Goal: Transaction & Acquisition: Purchase product/service

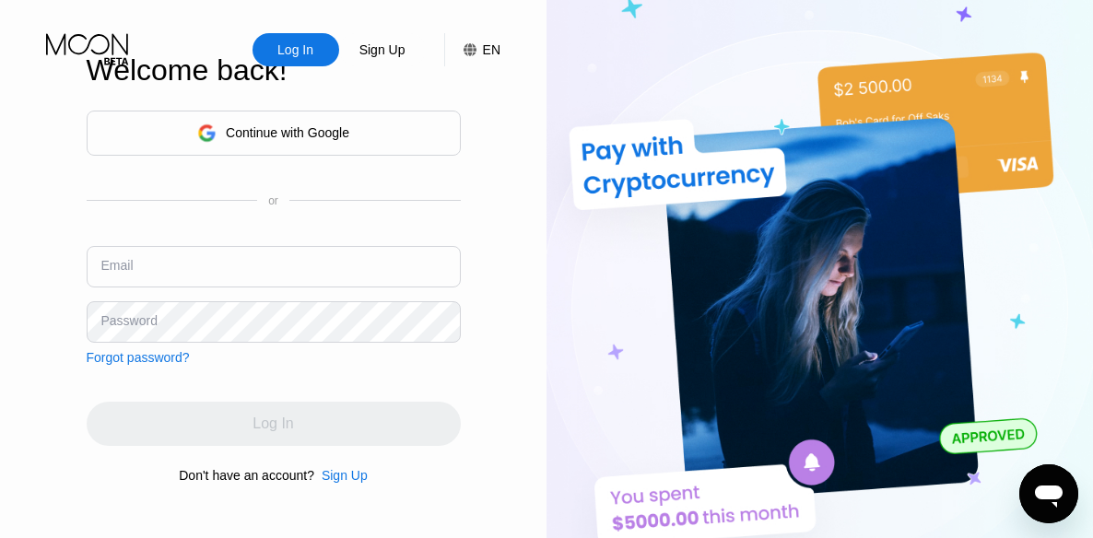
click at [144, 234] on div "Continue with Google or Email Password Forgot password?" at bounding box center [274, 238] width 374 height 254
click at [101, 272] on div "Email" at bounding box center [117, 265] width 32 height 15
click at [122, 271] on div "Email" at bounding box center [117, 265] width 32 height 15
click at [135, 259] on input "text" at bounding box center [274, 266] width 374 height 41
type input "Animal2009@"
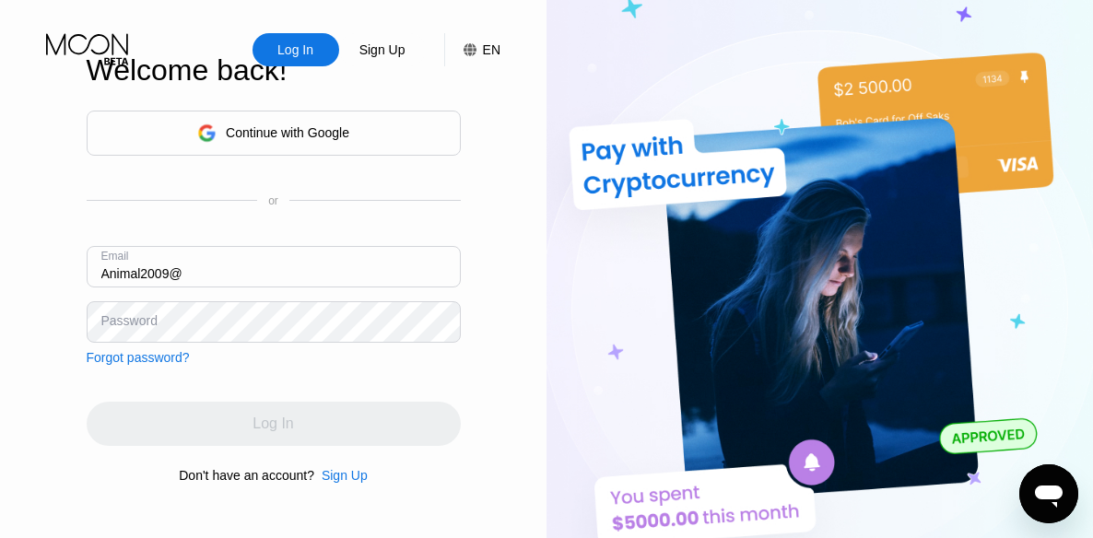
drag, startPoint x: 192, startPoint y: 264, endPoint x: 43, endPoint y: 265, distance: 148.3
click at [43, 265] on div "Log In Sign Up EN Language English Save Welcome back! Continue with Google or E…" at bounding box center [273, 295] width 546 height 591
type input "[EMAIL_ADDRESS][DOMAIN_NAME]"
click at [119, 322] on div "Password" at bounding box center [129, 320] width 56 height 15
click at [122, 318] on div "Password" at bounding box center [129, 320] width 56 height 15
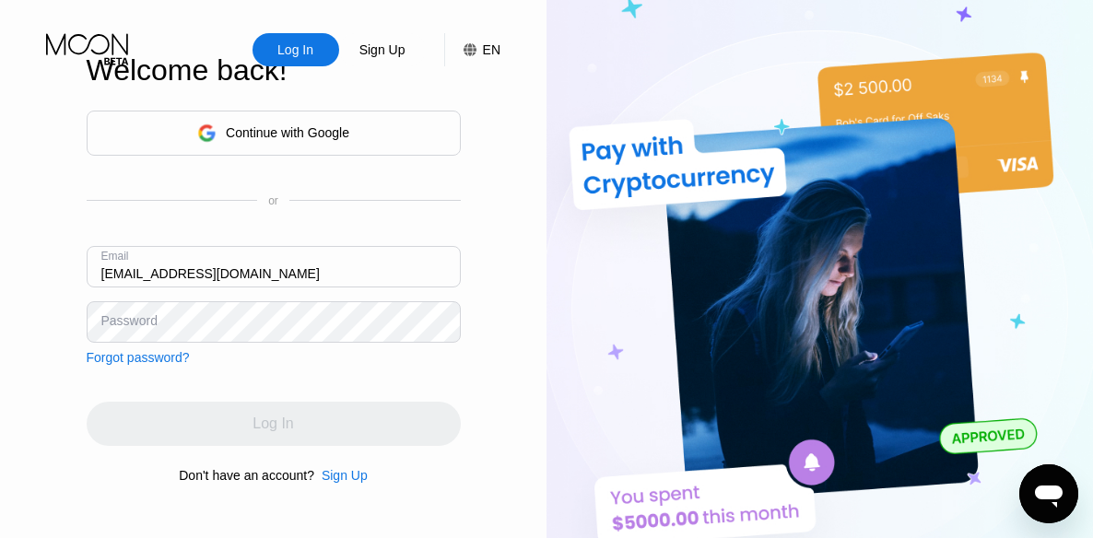
click at [109, 318] on div "Password" at bounding box center [129, 320] width 56 height 15
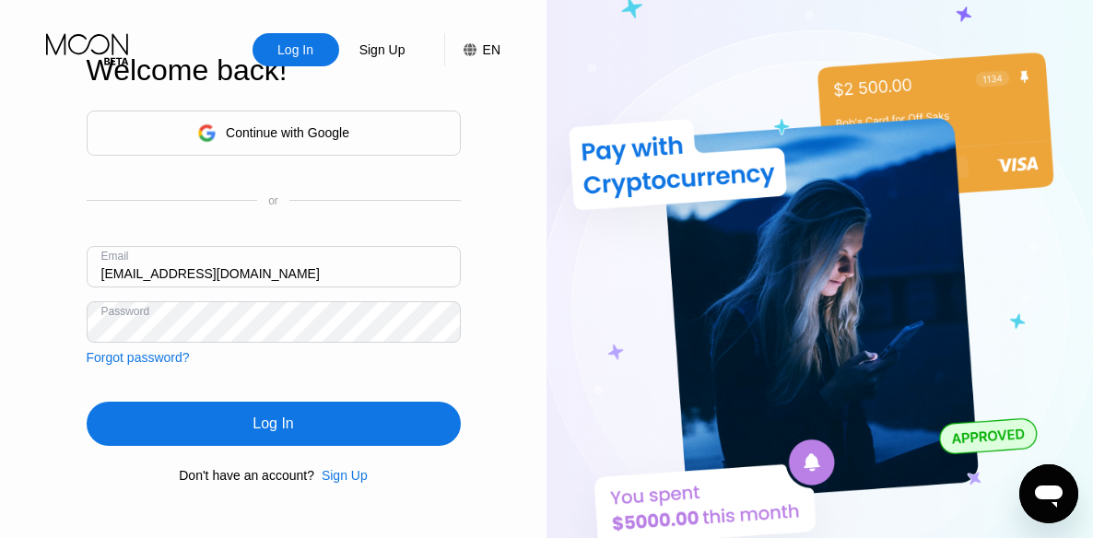
click at [295, 421] on div "Log In" at bounding box center [274, 424] width 374 height 44
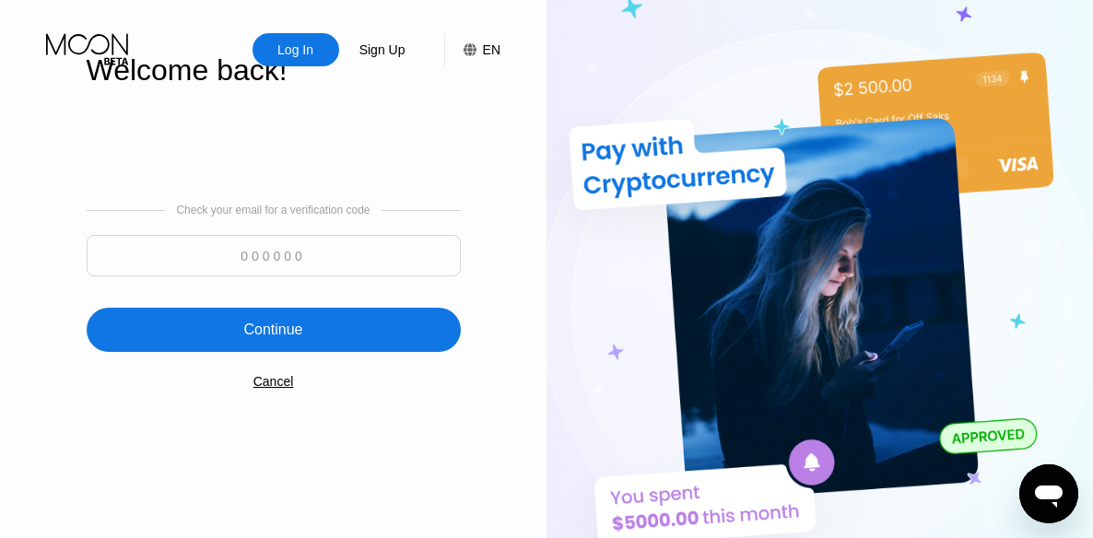
click at [264, 263] on input at bounding box center [274, 255] width 374 height 41
click at [241, 264] on input at bounding box center [274, 255] width 374 height 41
paste input "602897"
type input "602897"
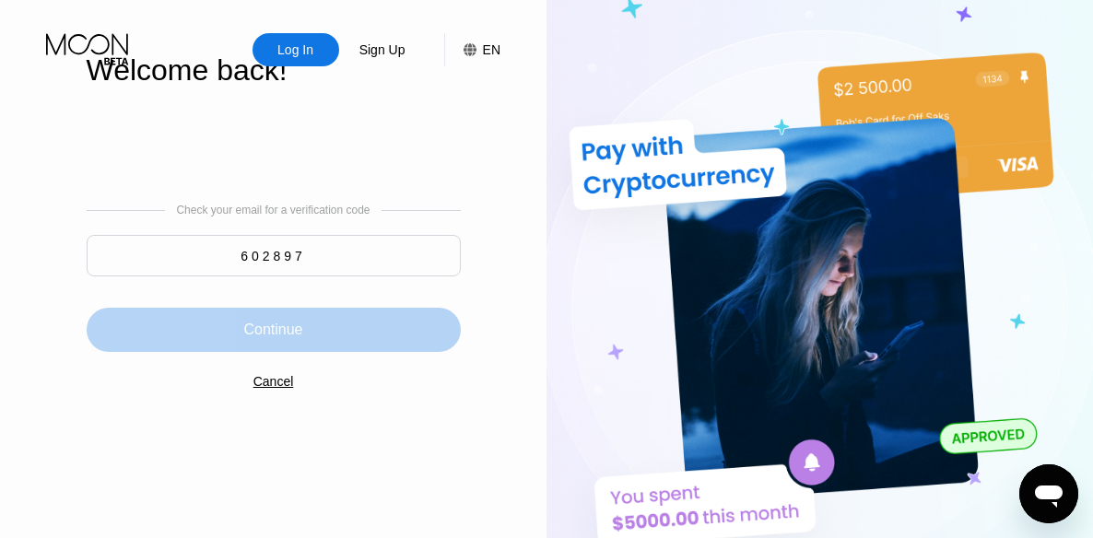
click at [261, 332] on div "Continue" at bounding box center [272, 330] width 59 height 18
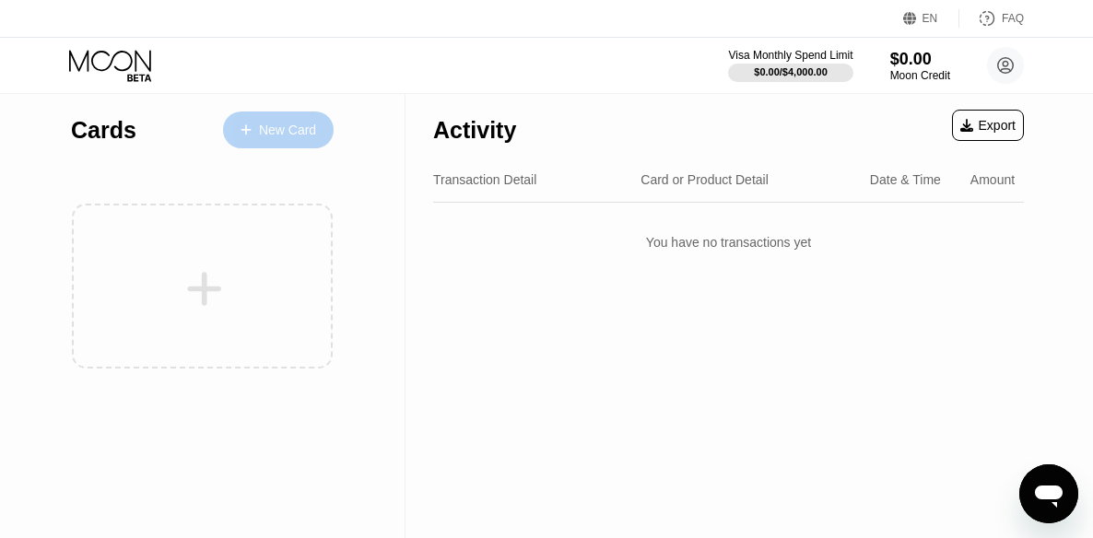
click at [266, 140] on div "New Card" at bounding box center [278, 129] width 111 height 37
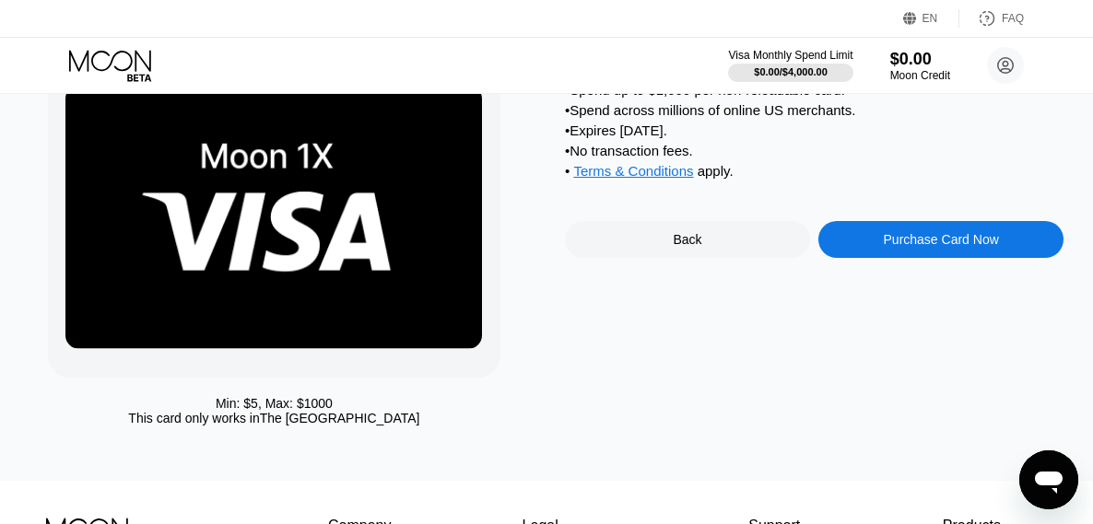
scroll to position [101, 0]
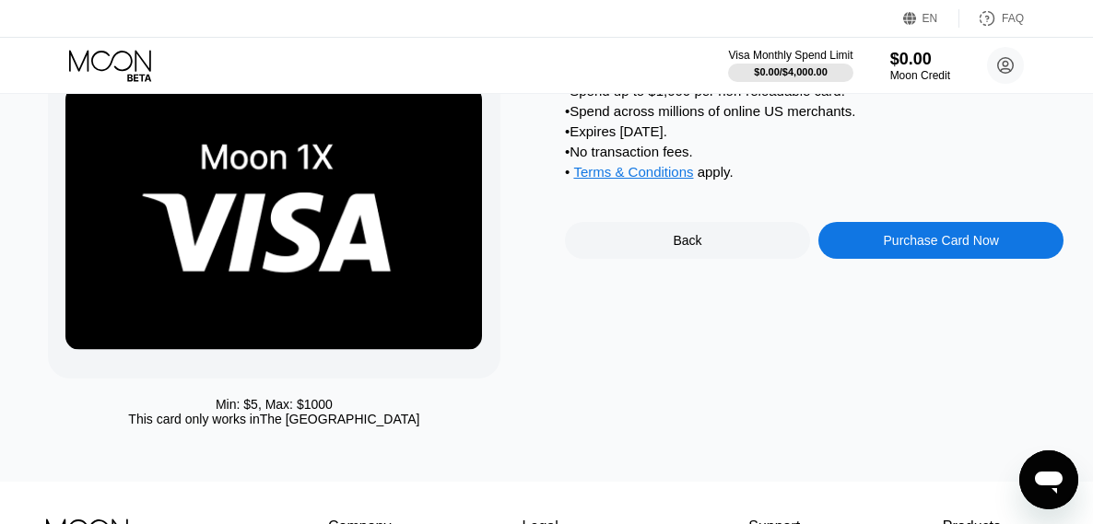
click at [936, 248] on div "Purchase Card Now" at bounding box center [940, 240] width 115 height 15
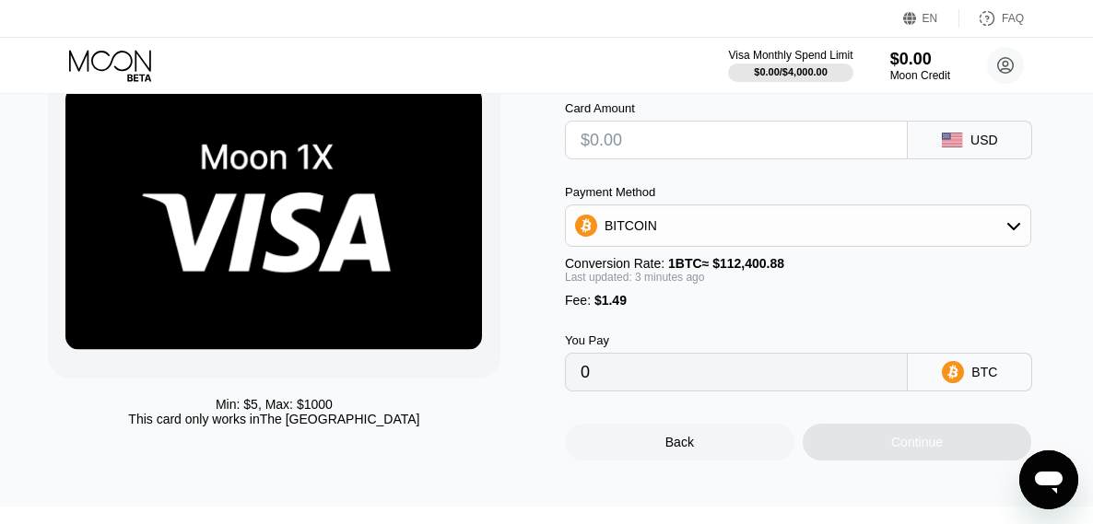
type input "0"
click at [829, 148] on input "text" at bounding box center [735, 140] width 311 height 37
type input "$5"
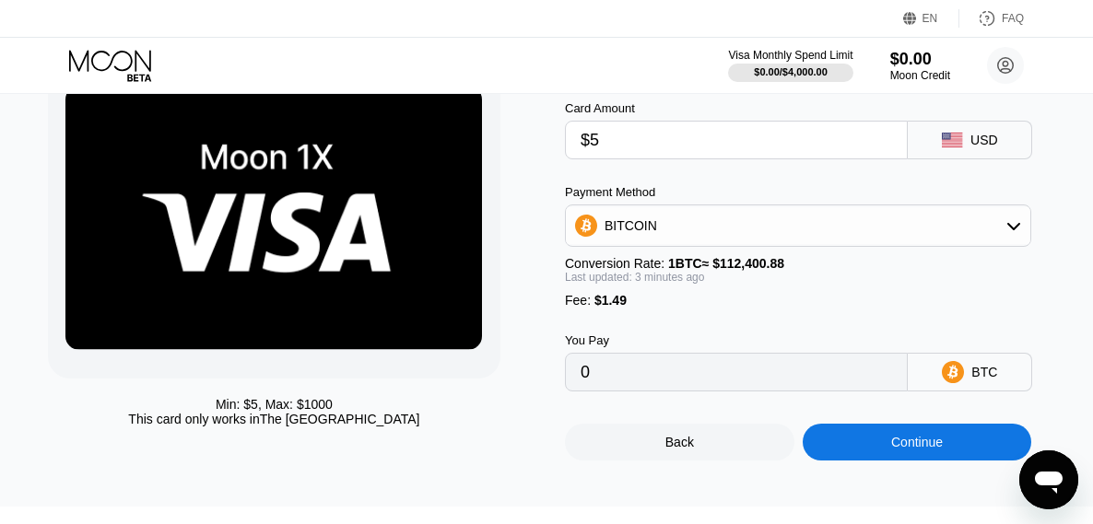
type input "0.00005774"
type input "$50"
type input "0.00045810"
type input "$50"
click at [950, 295] on div "Payment Method BITCOIN Conversion Rate: 1 BTC ≈ $112,400.88 Last updated: 3 min…" at bounding box center [798, 246] width 466 height 123
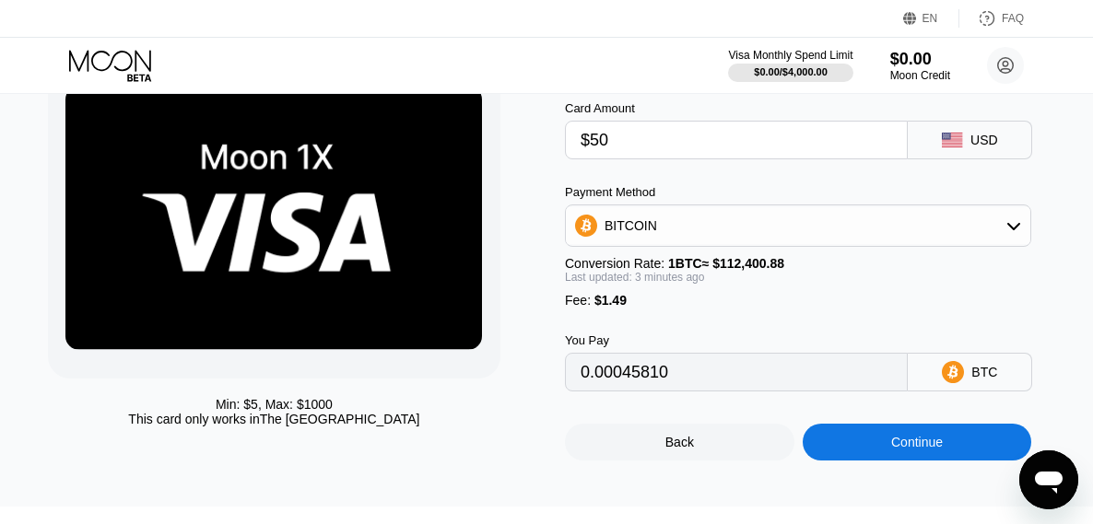
click at [962, 244] on div "BITCOIN" at bounding box center [798, 225] width 464 height 37
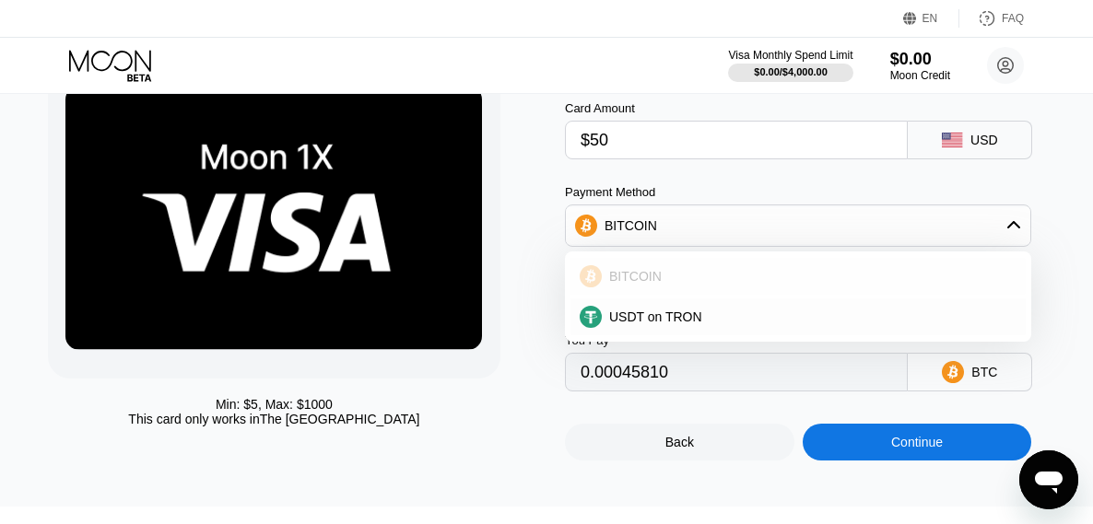
click at [656, 284] on div "BITCOIN" at bounding box center [809, 276] width 415 height 15
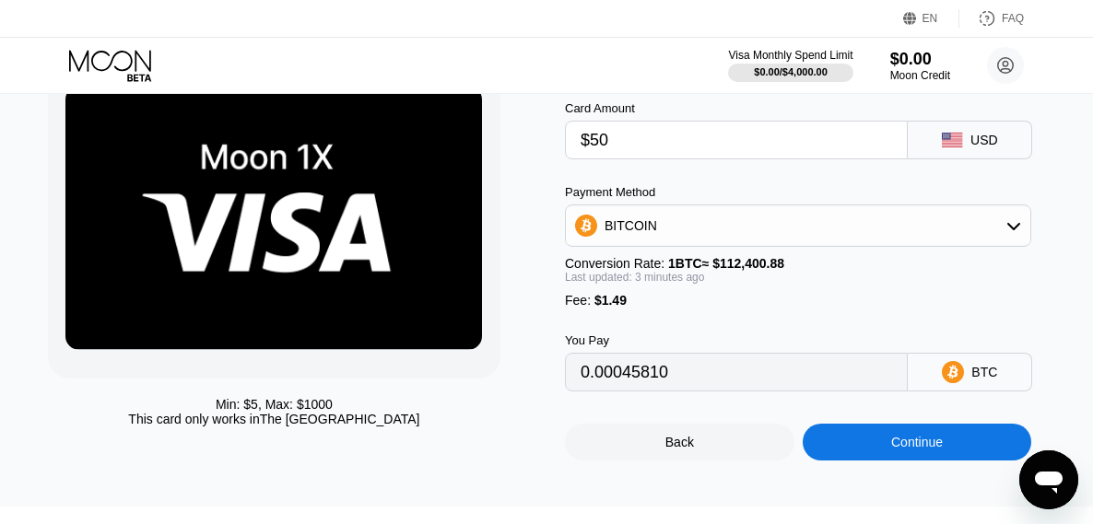
click at [848, 295] on div "Payment Method BITCOIN Conversion Rate: 1 BTC ≈ $112,400.88 Last updated: 3 min…" at bounding box center [798, 246] width 466 height 123
click at [908, 450] on div "Continue" at bounding box center [917, 442] width 52 height 15
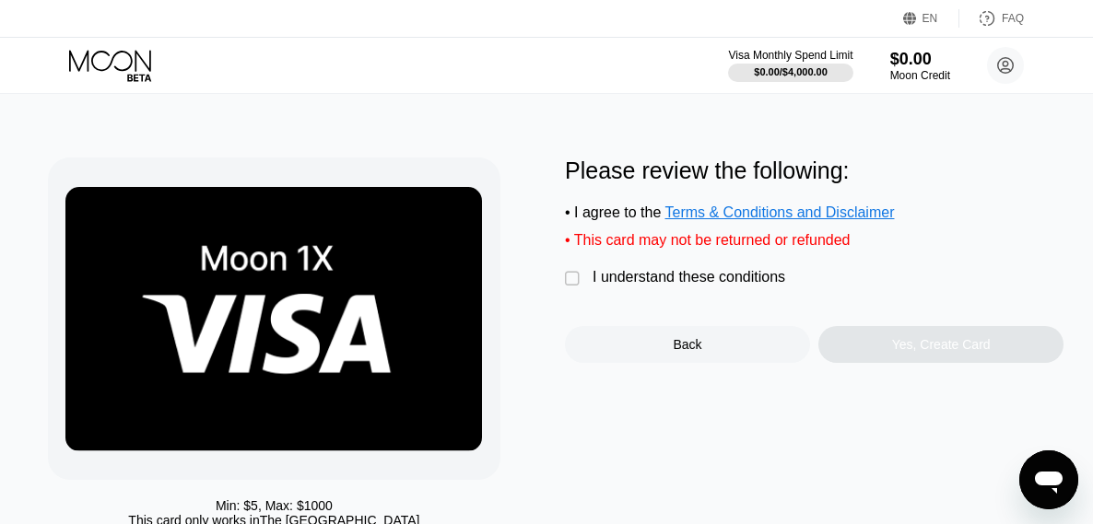
click at [576, 288] on div "" at bounding box center [574, 279] width 18 height 18
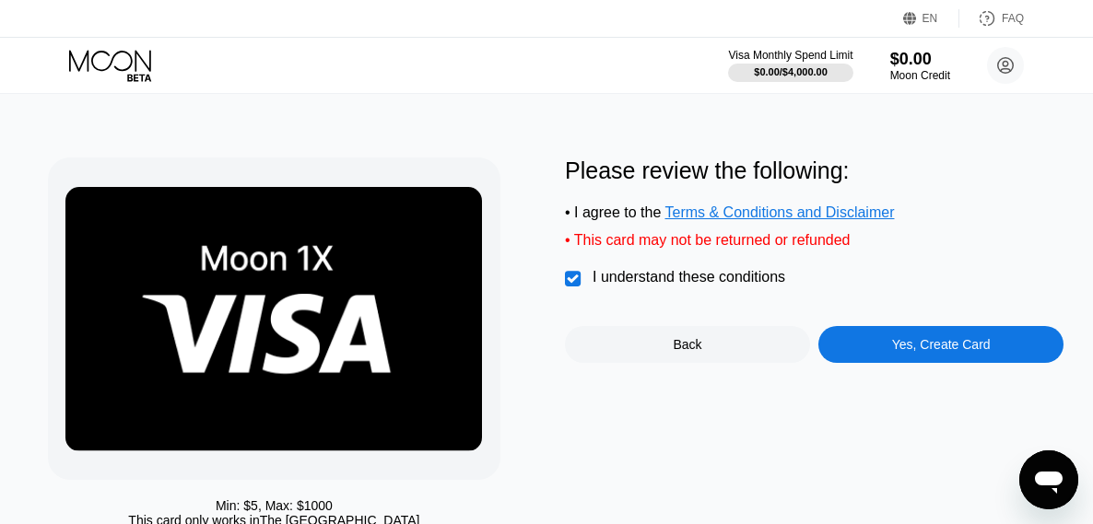
click at [977, 205] on div "Please review the following: • I agree to the Terms & Conditions and Disclaimer…" at bounding box center [814, 260] width 498 height 205
click at [948, 352] on div "Yes, Create Card" at bounding box center [941, 344] width 99 height 15
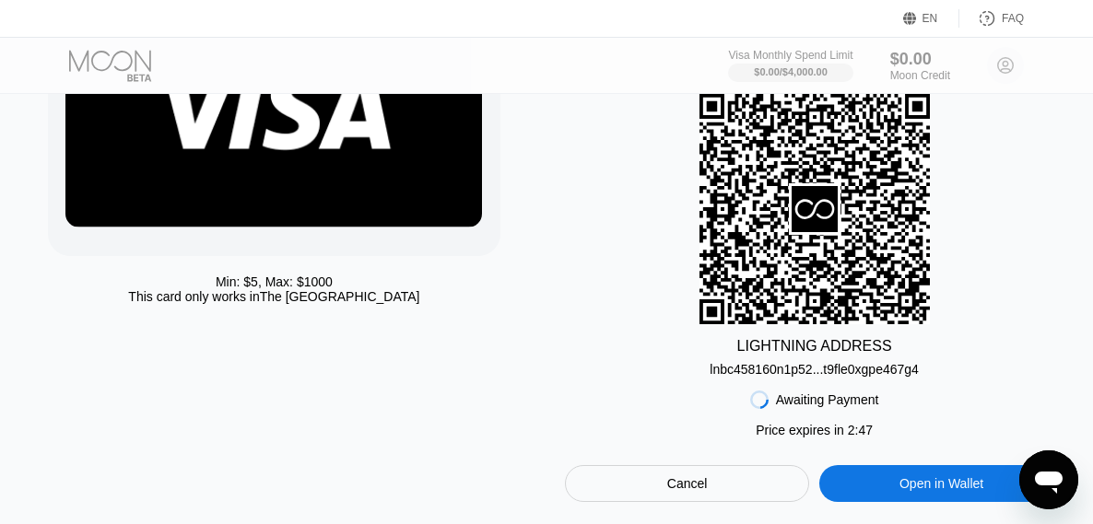
scroll to position [215, 0]
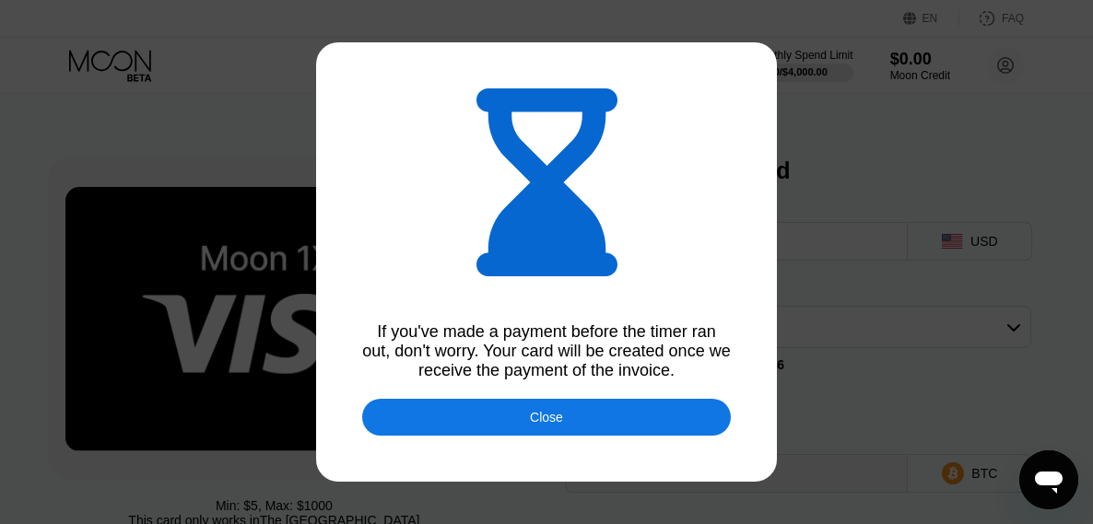
type input "0.00045818"
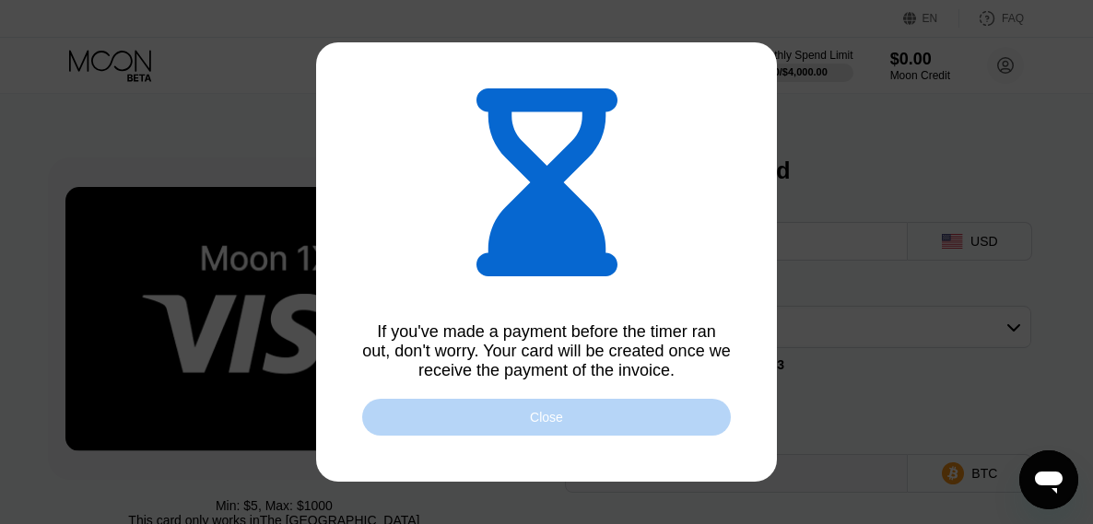
click at [555, 431] on div "Close" at bounding box center [546, 417] width 369 height 37
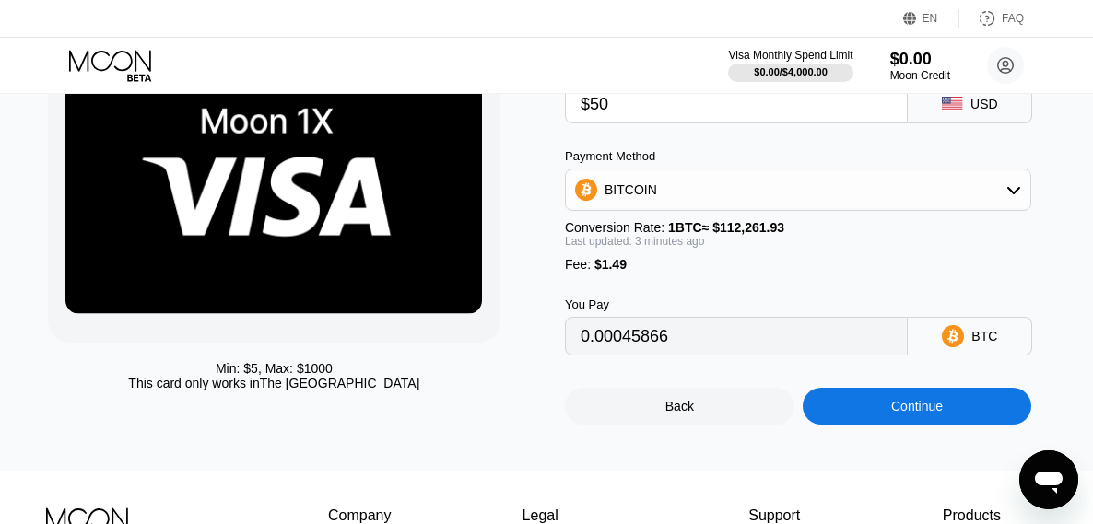
type input "0.00045925"
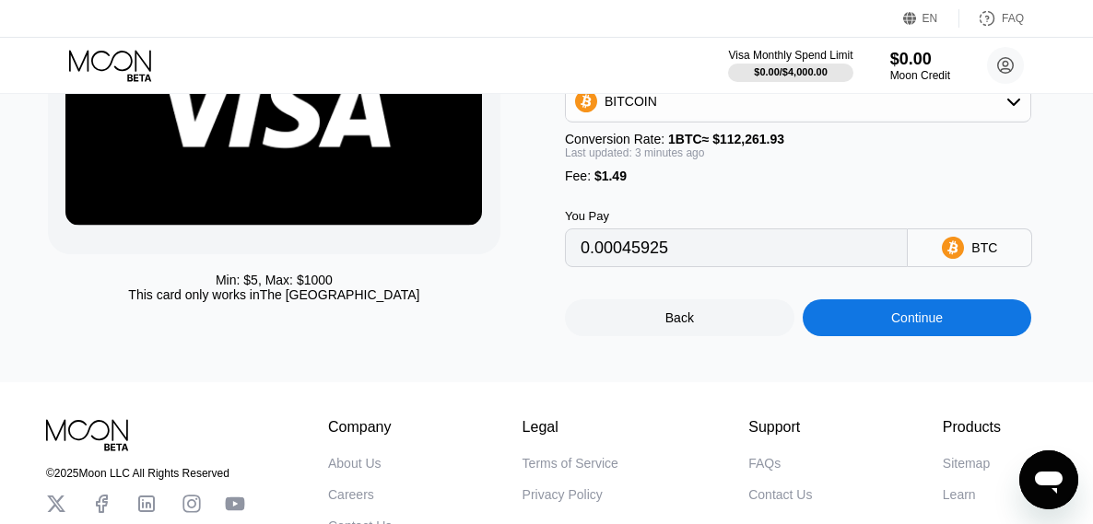
scroll to position [226, 0]
click at [922, 325] on div "Continue" at bounding box center [917, 317] width 52 height 15
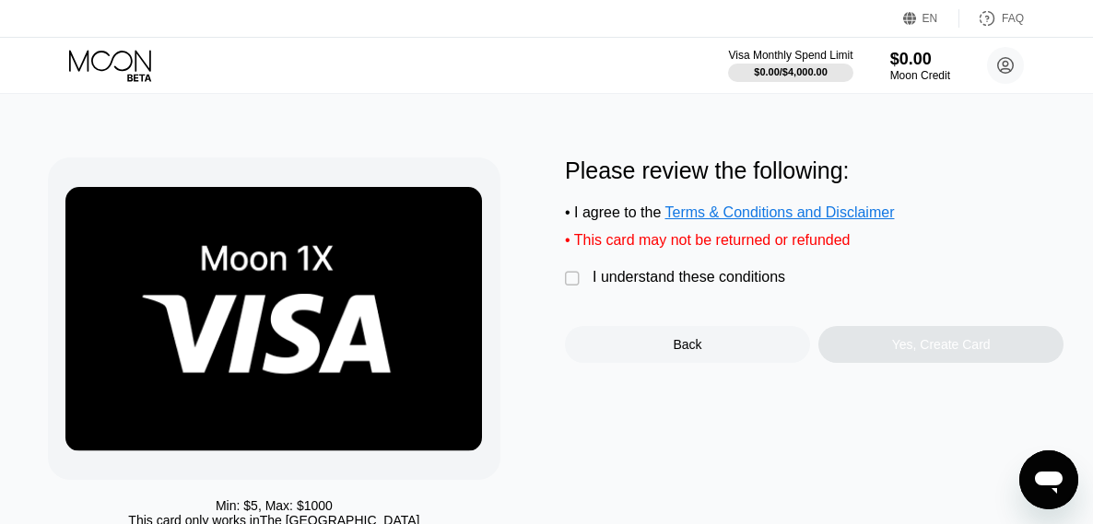
click at [567, 288] on div "" at bounding box center [574, 279] width 18 height 18
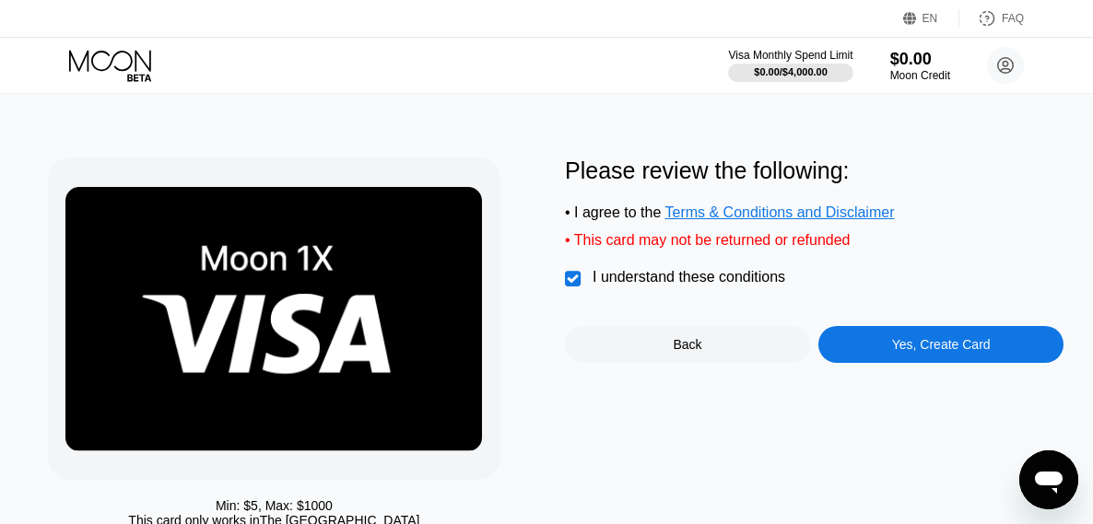
click at [942, 352] on div "Yes, Create Card" at bounding box center [941, 344] width 99 height 15
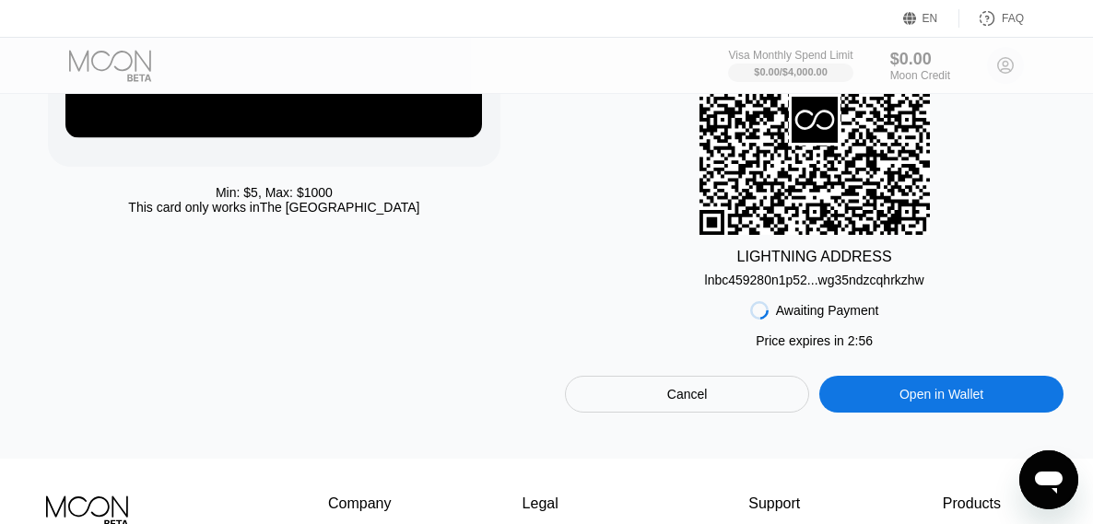
scroll to position [310, 0]
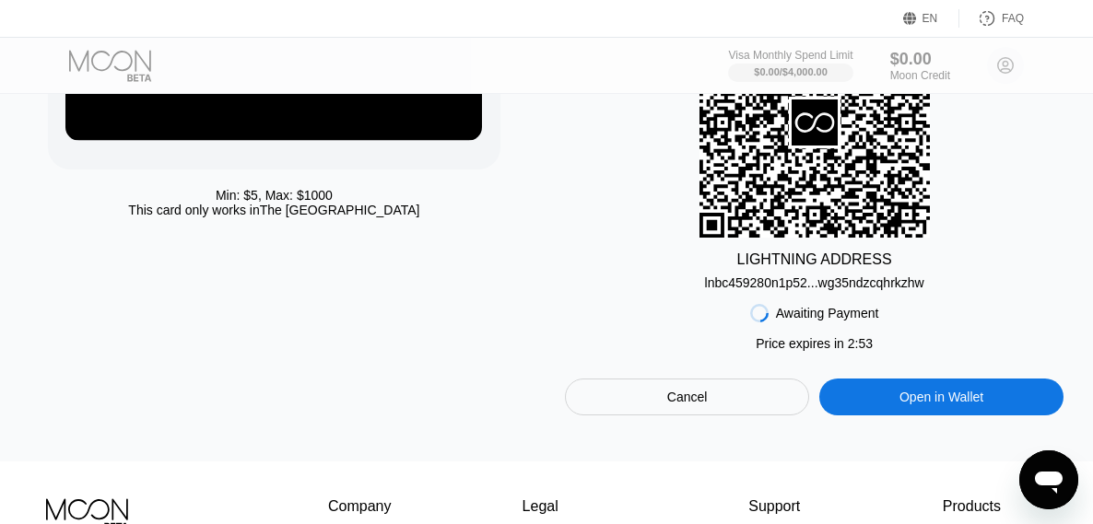
drag, startPoint x: 698, startPoint y: 290, endPoint x: 901, endPoint y: 296, distance: 202.8
click at [901, 290] on div "LIGHTNING ADDRESS lnbc459280n1p52...wg35ndzcqhrkzhw" at bounding box center [814, 148] width 498 height 283
drag, startPoint x: 939, startPoint y: 288, endPoint x: 766, endPoint y: 292, distance: 172.3
click at [766, 290] on div "LIGHTNING ADDRESS lnbc459280n1p52...wg35ndzcqhrkzhw" at bounding box center [814, 148] width 498 height 283
drag, startPoint x: 803, startPoint y: 289, endPoint x: 638, endPoint y: 296, distance: 166.0
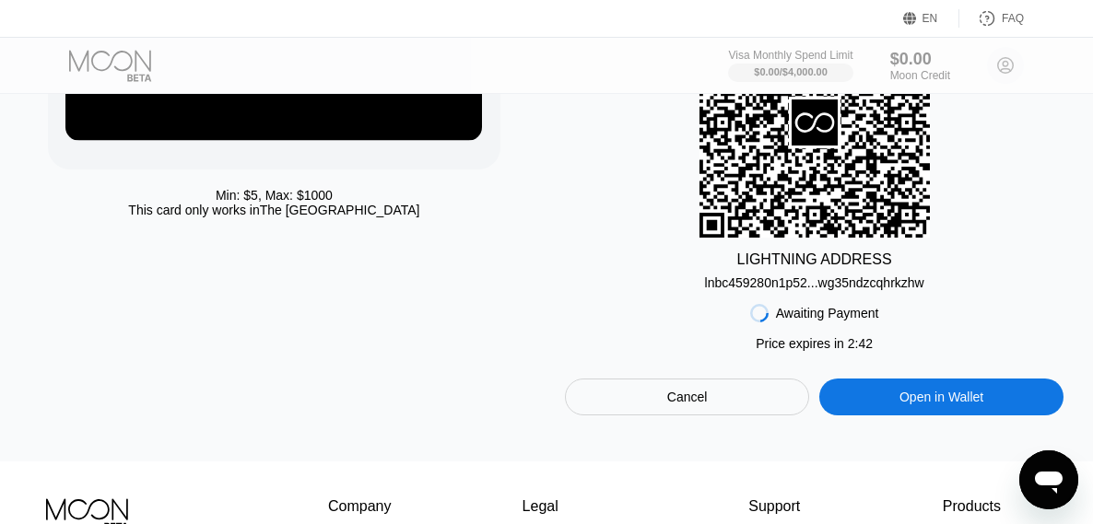
click at [638, 290] on div "LIGHTNING ADDRESS lnbc459280n1p52...wg35ndzcqhrkzhw" at bounding box center [814, 148] width 498 height 283
click at [739, 290] on div "lnbc459280n1p52...wg35ndzcqhrkzhw" at bounding box center [814, 282] width 219 height 15
click at [790, 287] on div "lnbc459280n1p52...wg35ndzcqhrkzhw" at bounding box center [814, 282] width 219 height 15
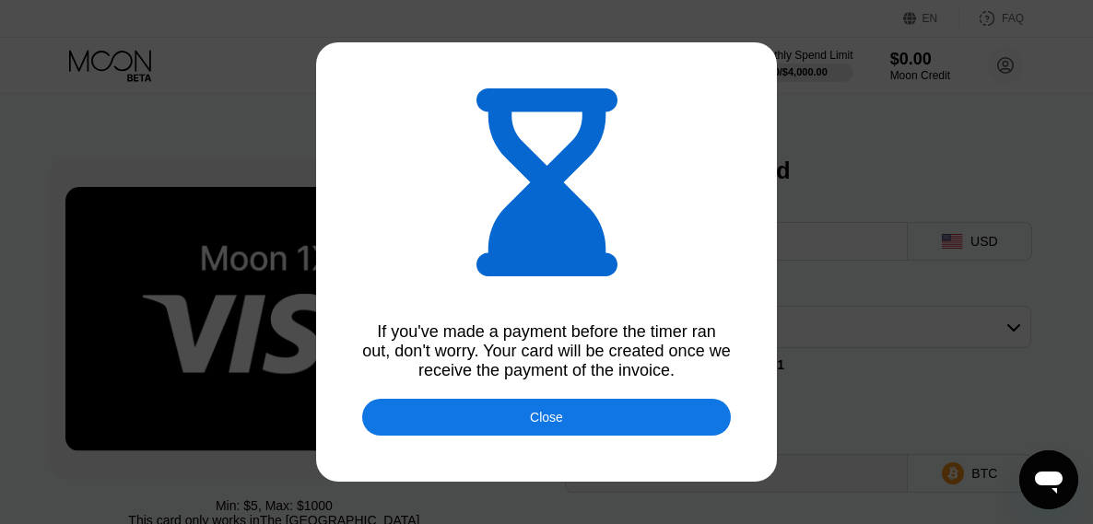
type input "0.00045912"
click at [541, 425] on div "Close" at bounding box center [546, 417] width 33 height 15
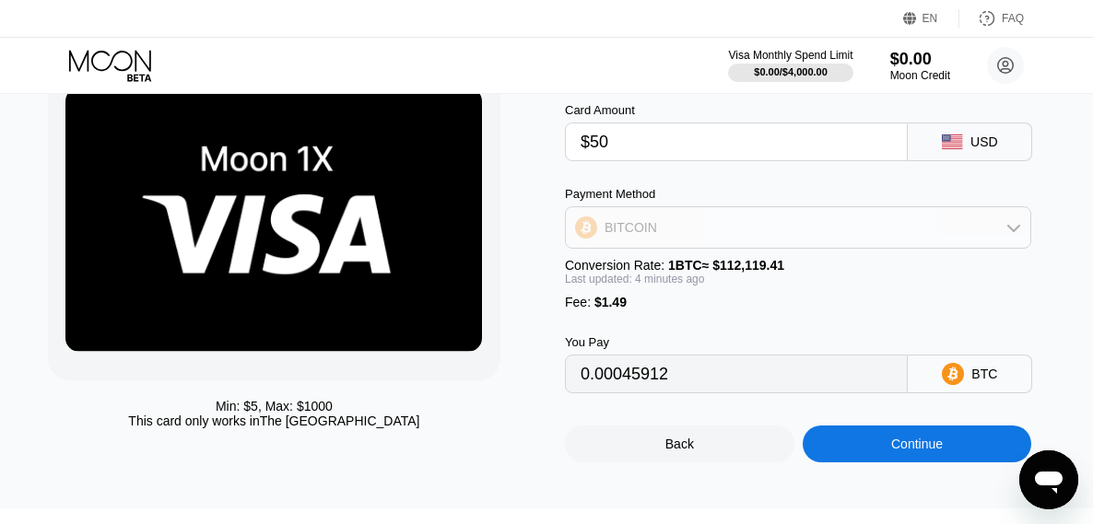
click at [931, 229] on div "BITCOIN" at bounding box center [798, 227] width 464 height 37
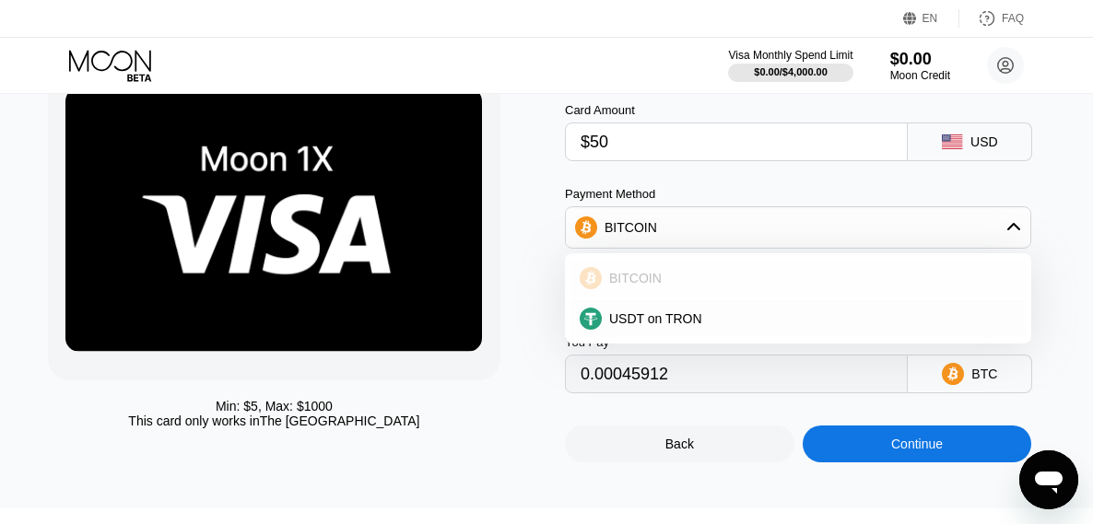
click at [630, 286] on span "BITCOIN" at bounding box center [635, 278] width 53 height 15
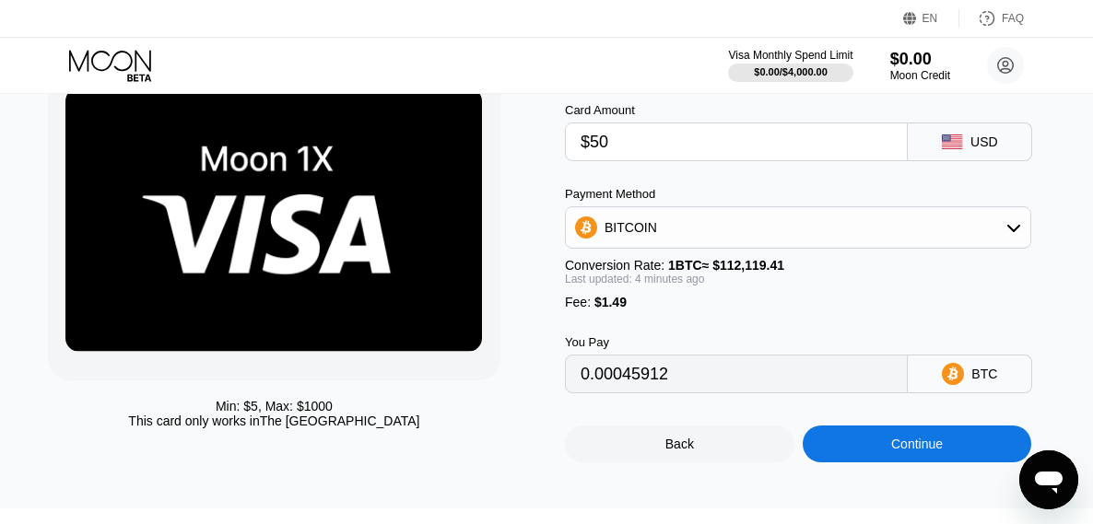
click at [484, 393] on div "Min: $ 5 , Max: $ 1000 This card only works in The United States" at bounding box center [297, 260] width 498 height 404
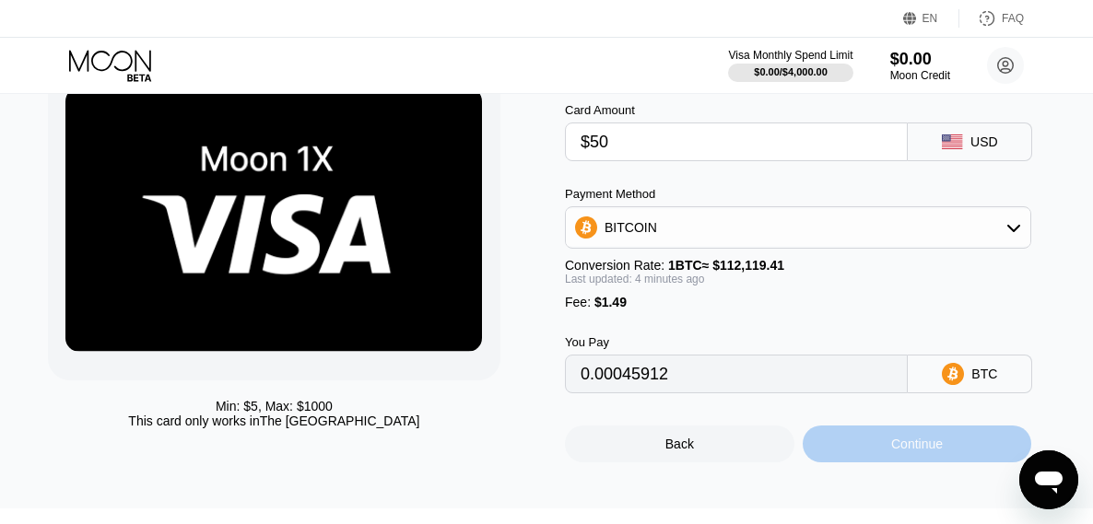
click at [915, 451] on div "Continue" at bounding box center [917, 444] width 52 height 15
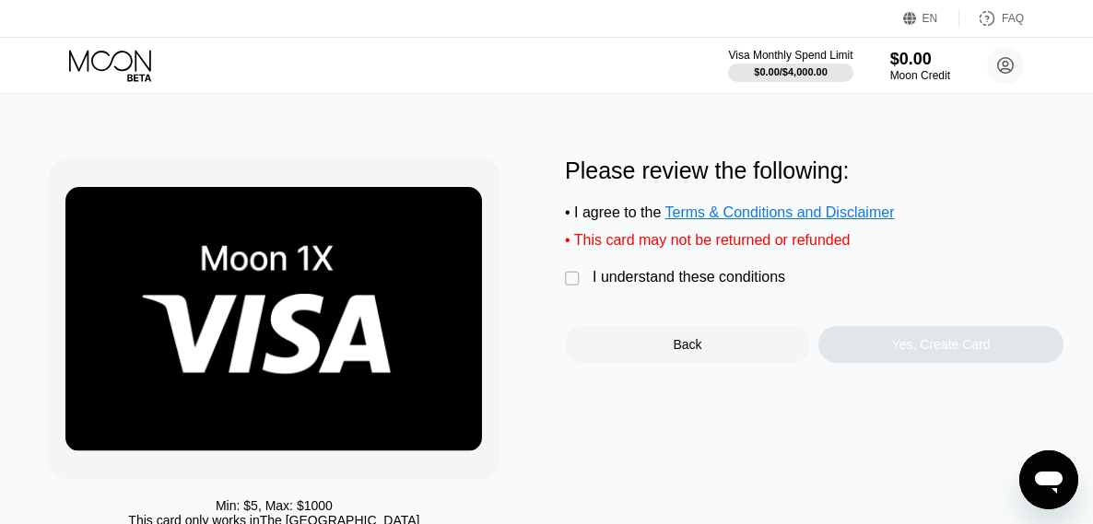
click at [569, 288] on div "" at bounding box center [574, 279] width 18 height 18
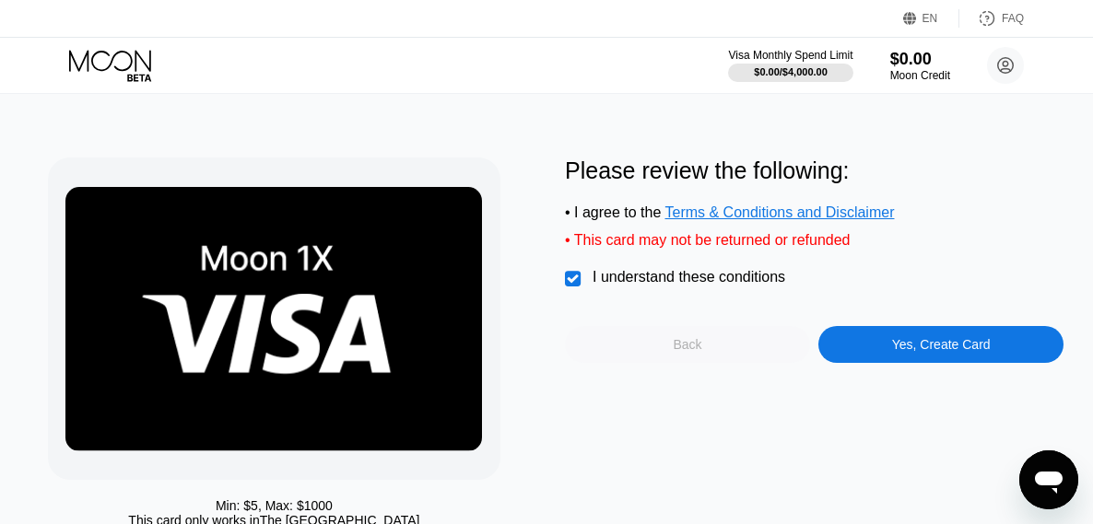
click at [674, 352] on div "Back" at bounding box center [687, 344] width 29 height 15
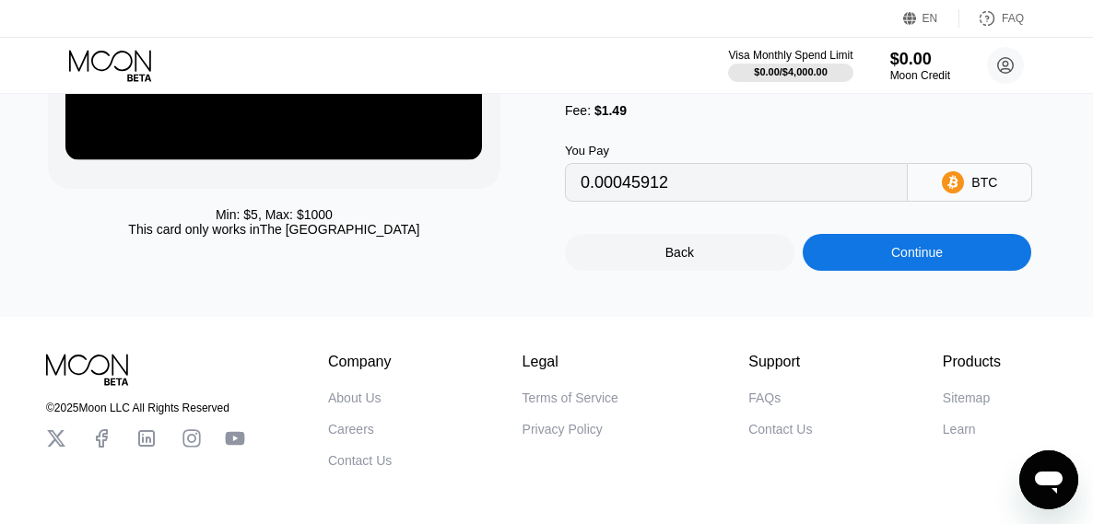
scroll to position [289, 0]
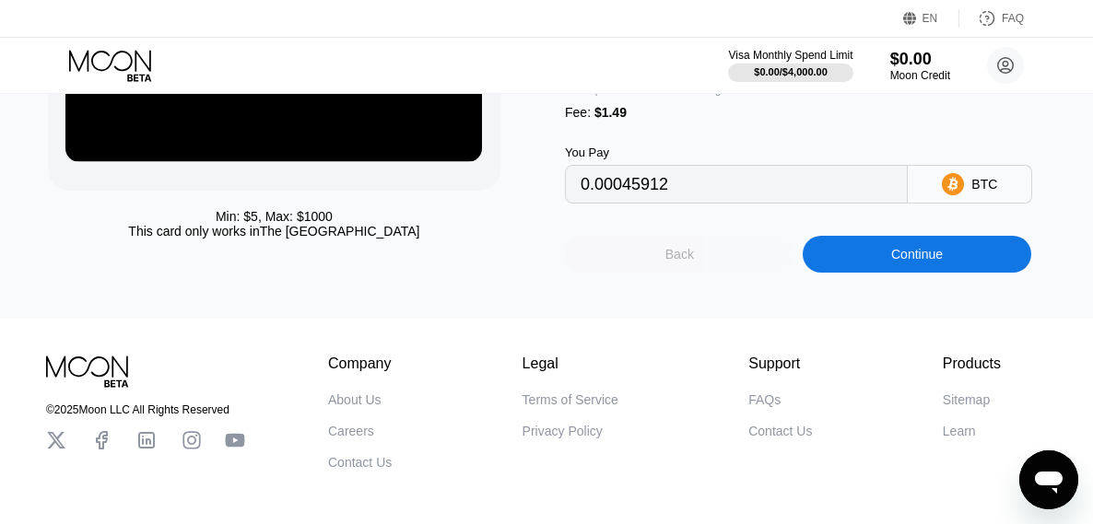
click at [656, 263] on div "Back" at bounding box center [679, 254] width 229 height 37
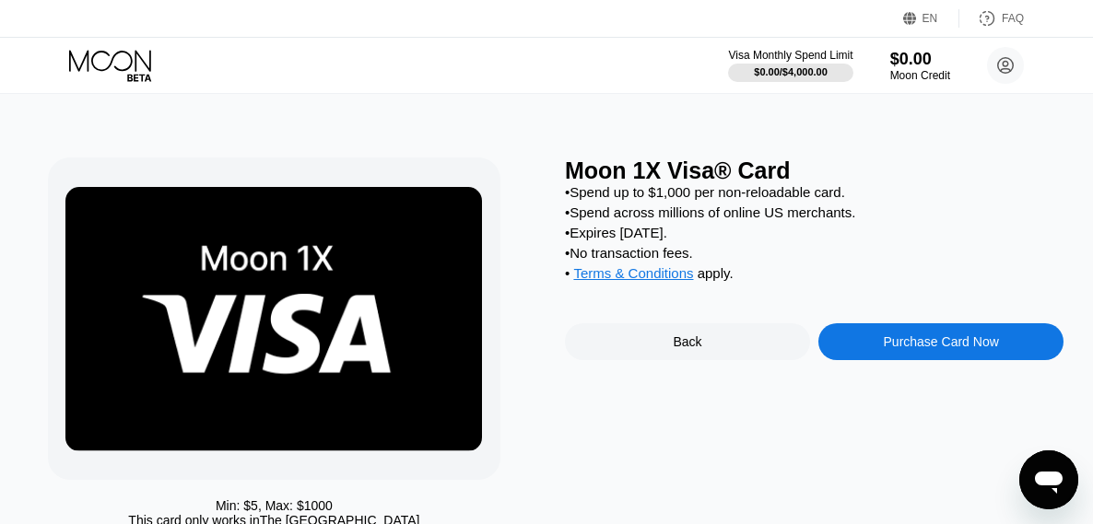
scroll to position [0, 0]
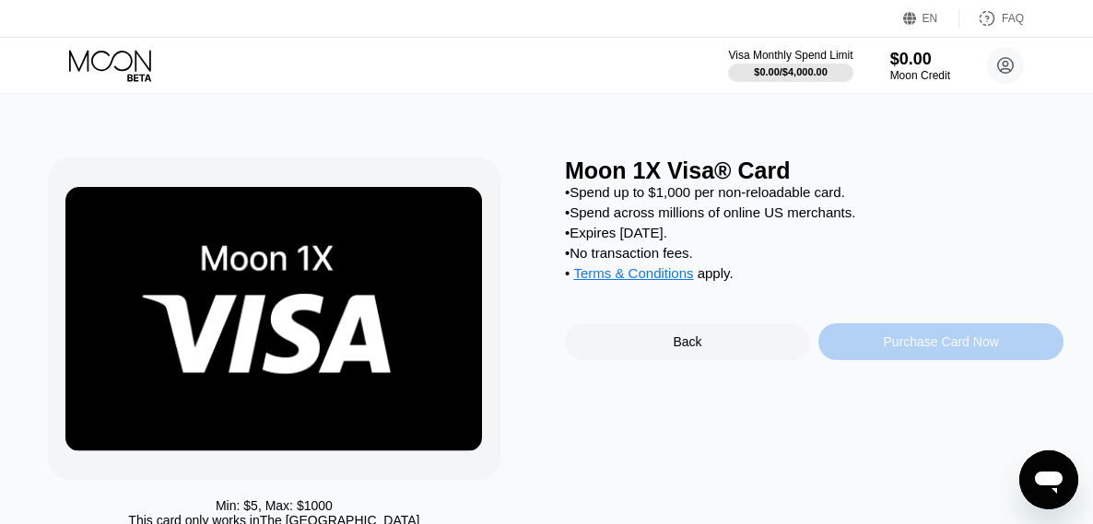
click at [945, 349] on div "Purchase Card Now" at bounding box center [940, 341] width 115 height 15
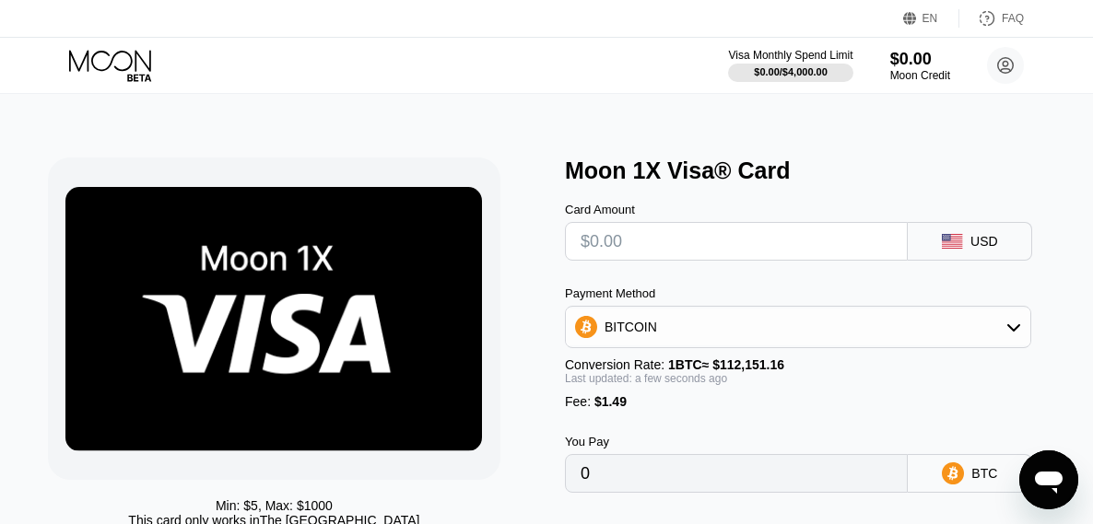
click at [836, 244] on input "text" at bounding box center [735, 241] width 311 height 37
type input "$5"
type input "0.00005787"
type input "$50"
type input "0.00045912"
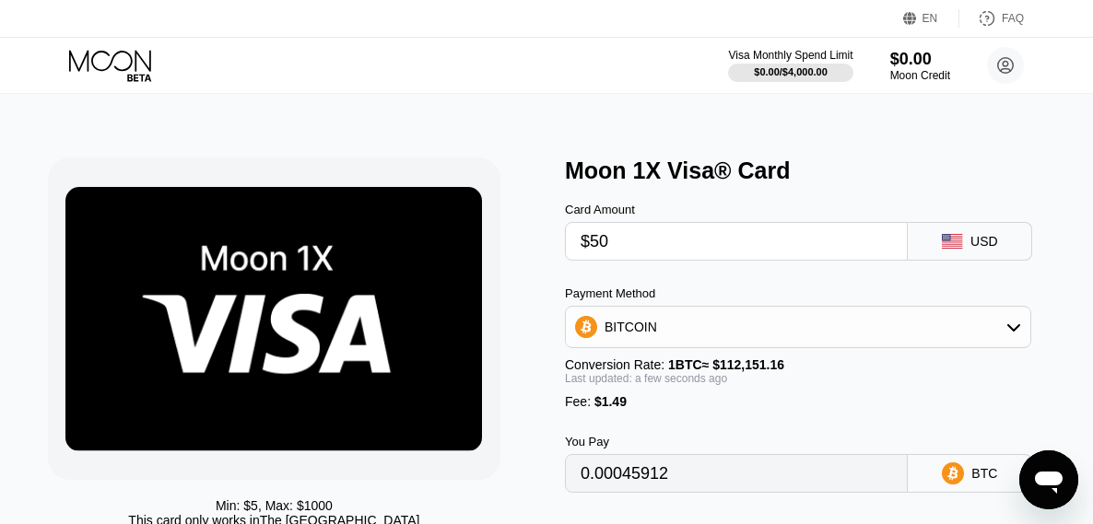
type input "$50"
click at [894, 333] on div "BITCOIN" at bounding box center [798, 327] width 464 height 37
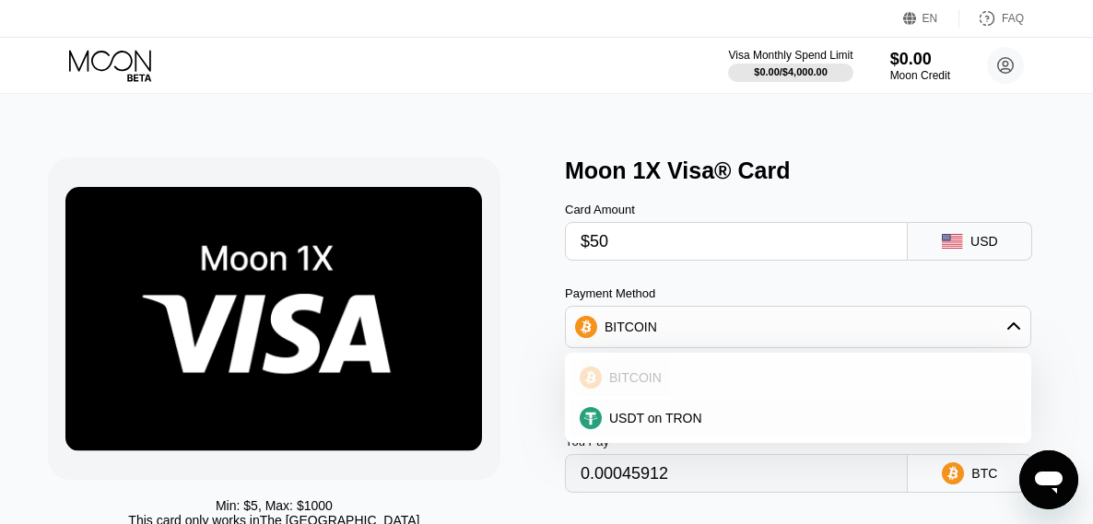
click at [725, 380] on div "BITCOIN" at bounding box center [809, 377] width 415 height 15
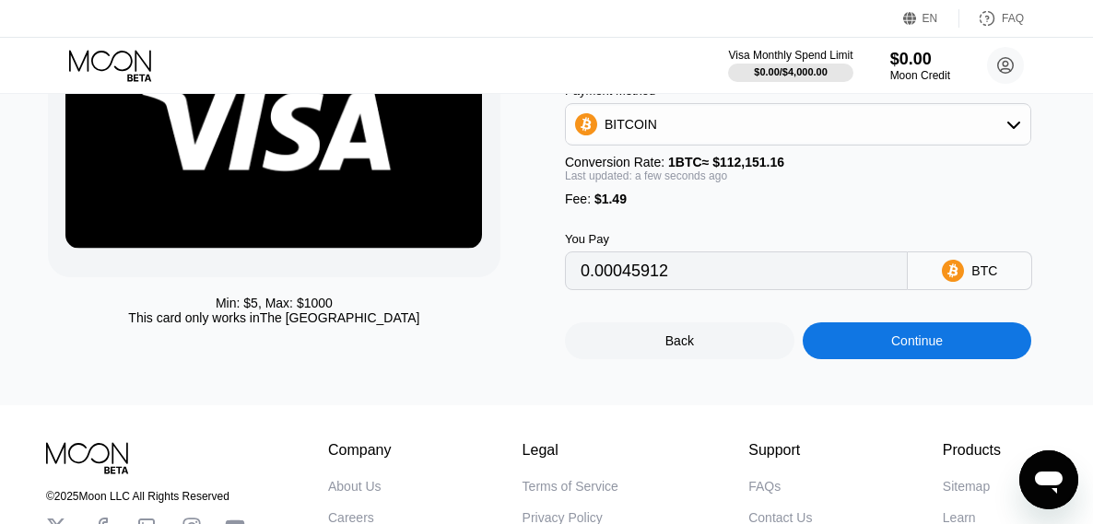
scroll to position [205, 0]
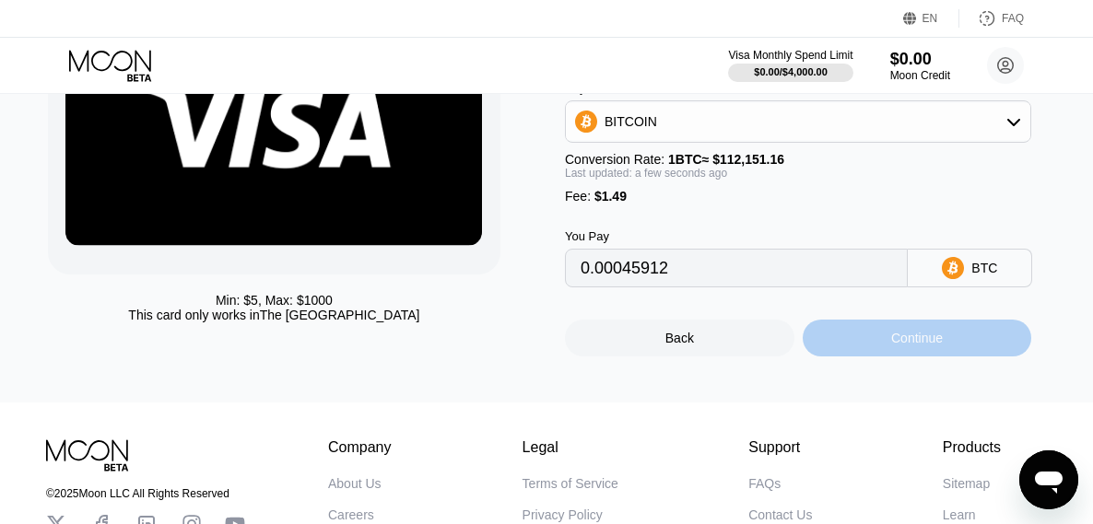
click at [927, 345] on div "Continue" at bounding box center [917, 338] width 52 height 15
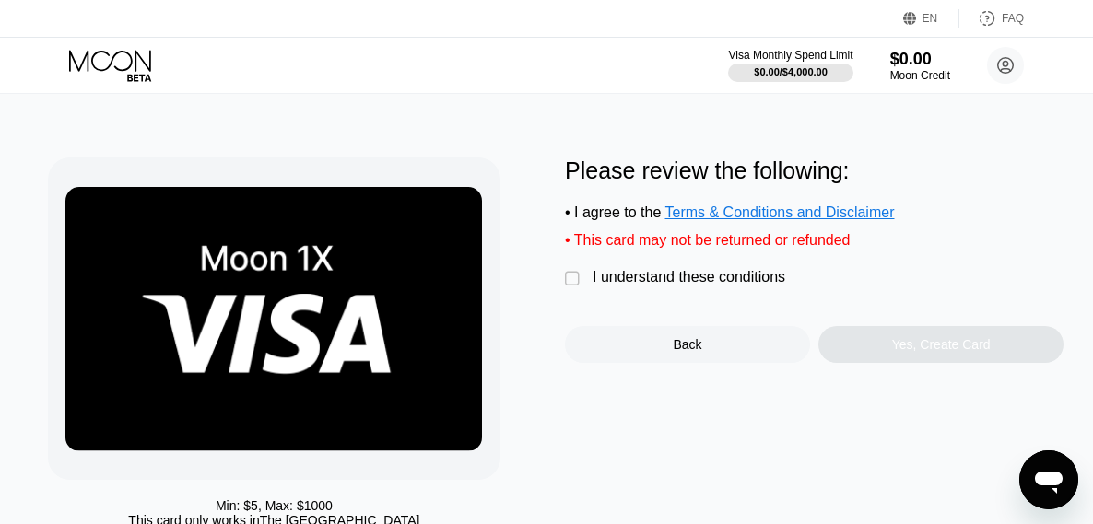
click at [606, 286] on div "I understand these conditions" at bounding box center [688, 277] width 193 height 17
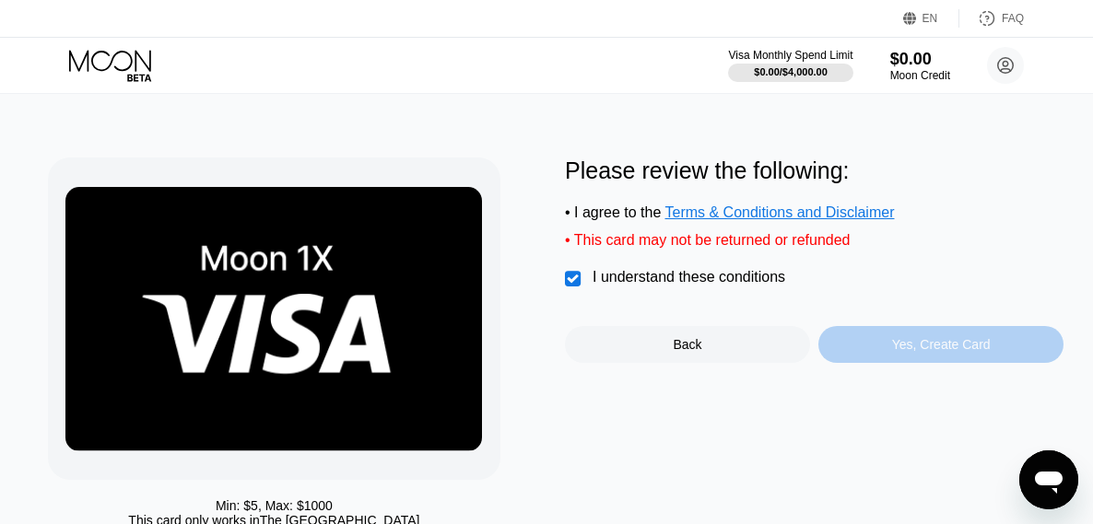
click at [946, 351] on div "Yes, Create Card" at bounding box center [941, 344] width 99 height 15
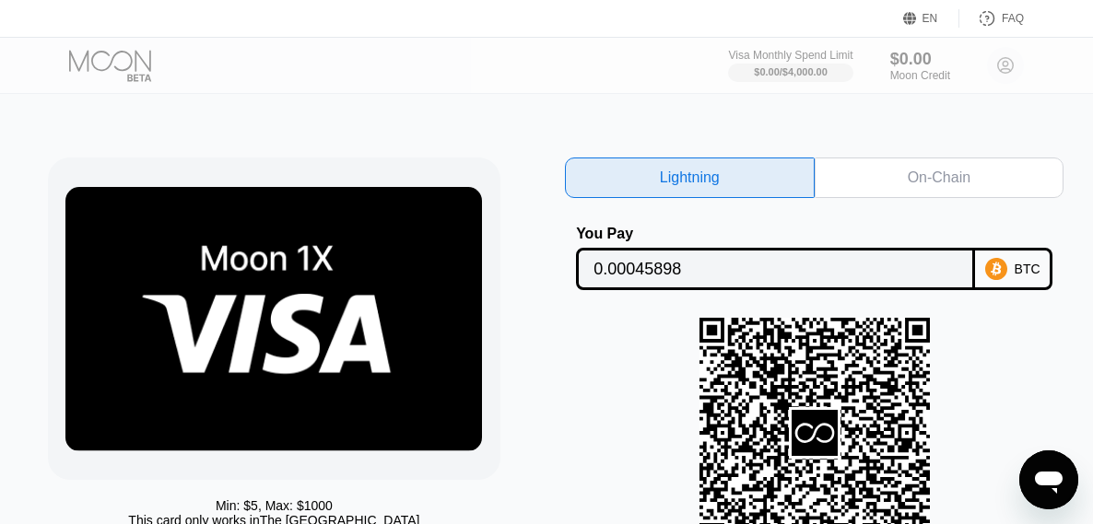
click at [947, 180] on div "On-Chain" at bounding box center [938, 178] width 63 height 18
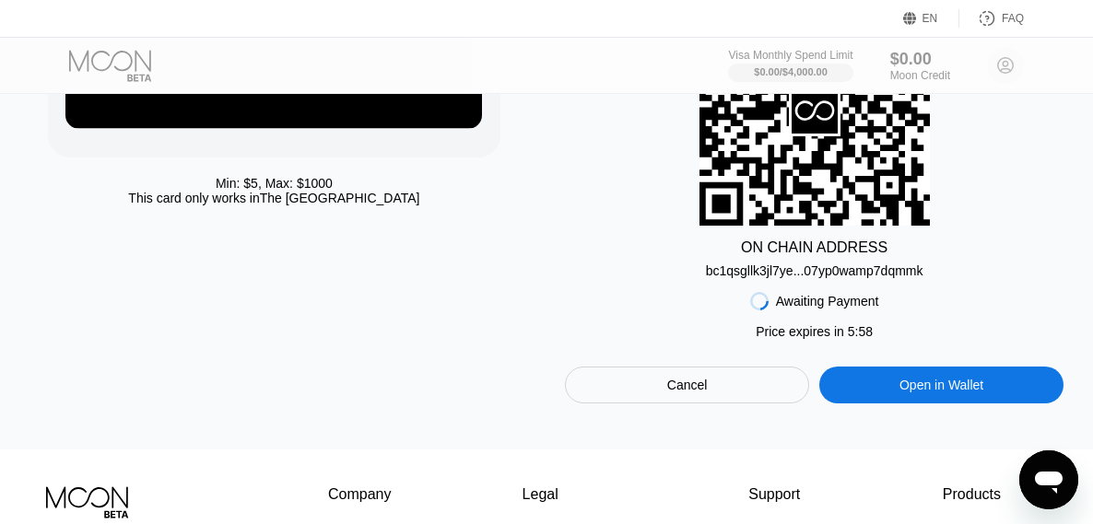
scroll to position [319, 0]
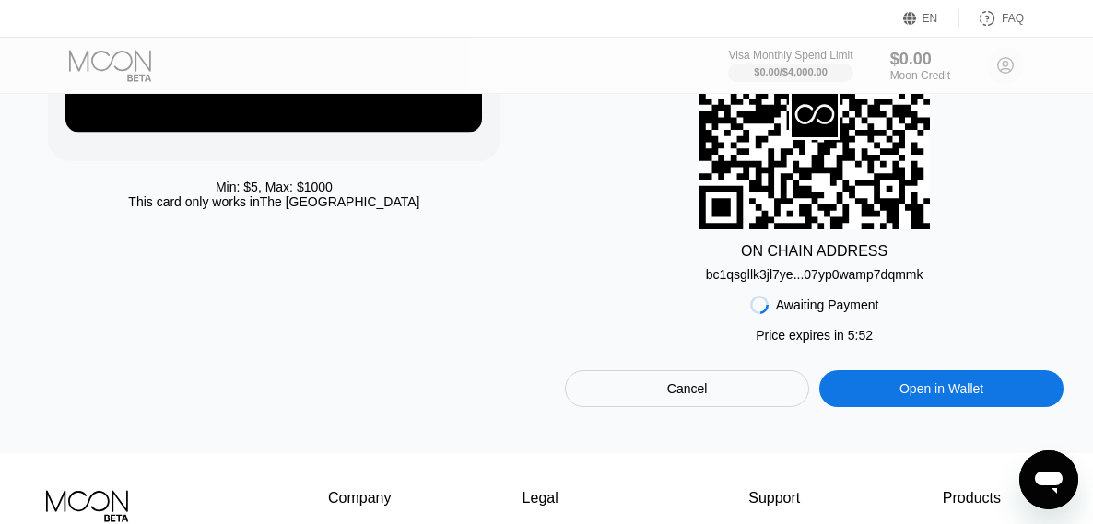
click at [804, 282] on div "bc1qsgllk3jl7ye...07yp0wamp7dqmmk" at bounding box center [814, 274] width 217 height 15
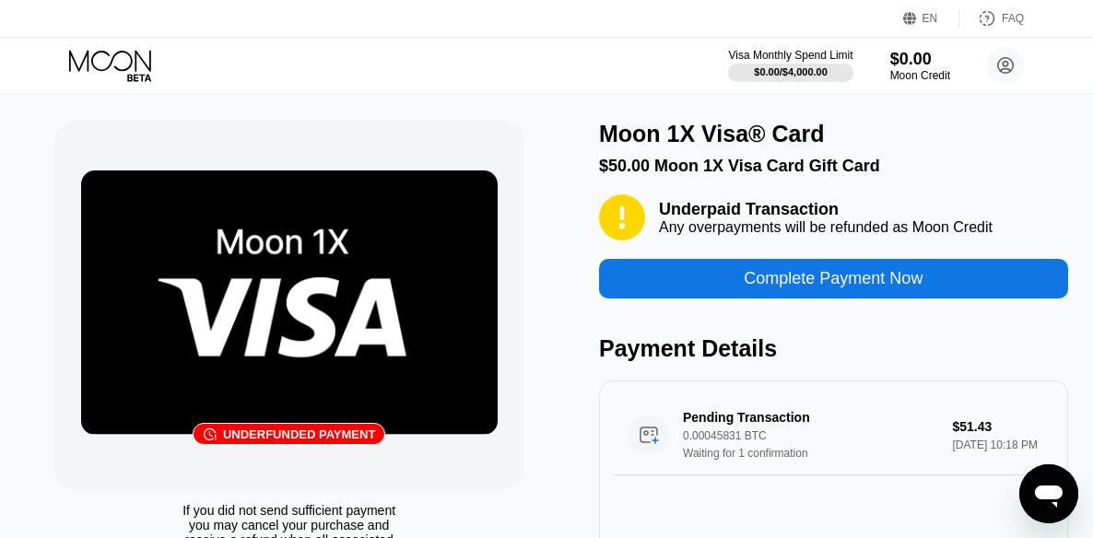
click at [807, 289] on div "Complete Payment Now" at bounding box center [832, 278] width 179 height 21
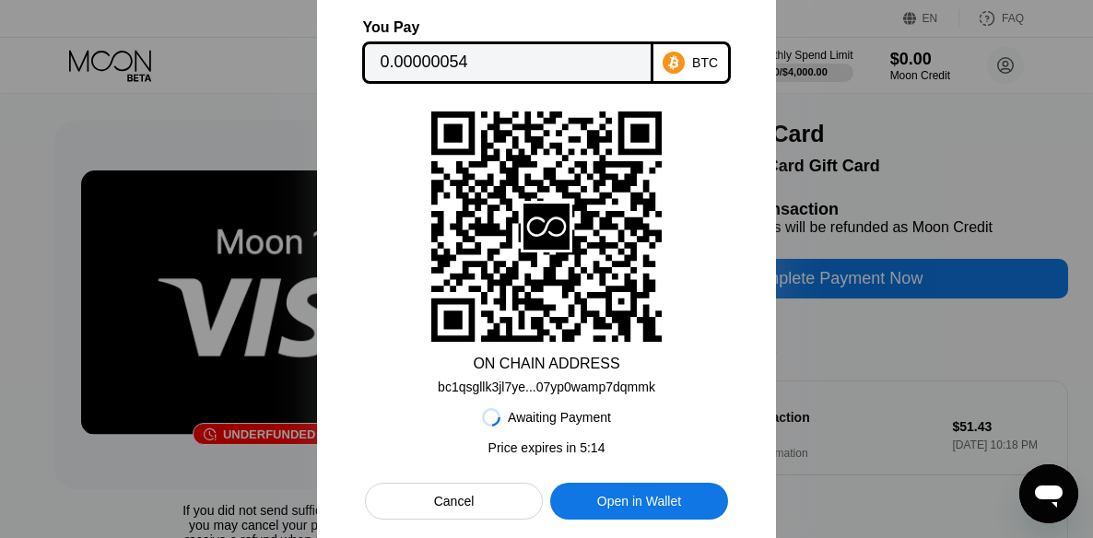
click at [546, 388] on div "bc1qsgllk3jl7ye...07yp0wamp7dqmmk" at bounding box center [546, 387] width 217 height 15
click at [569, 135] on icon at bounding box center [546, 226] width 230 height 224
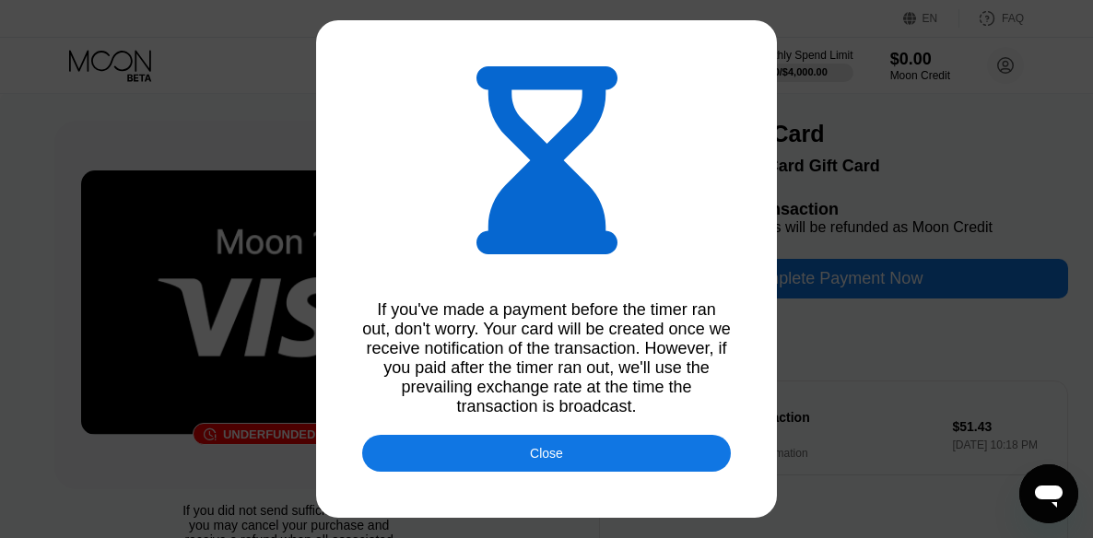
click at [540, 451] on div "Close" at bounding box center [546, 453] width 369 height 37
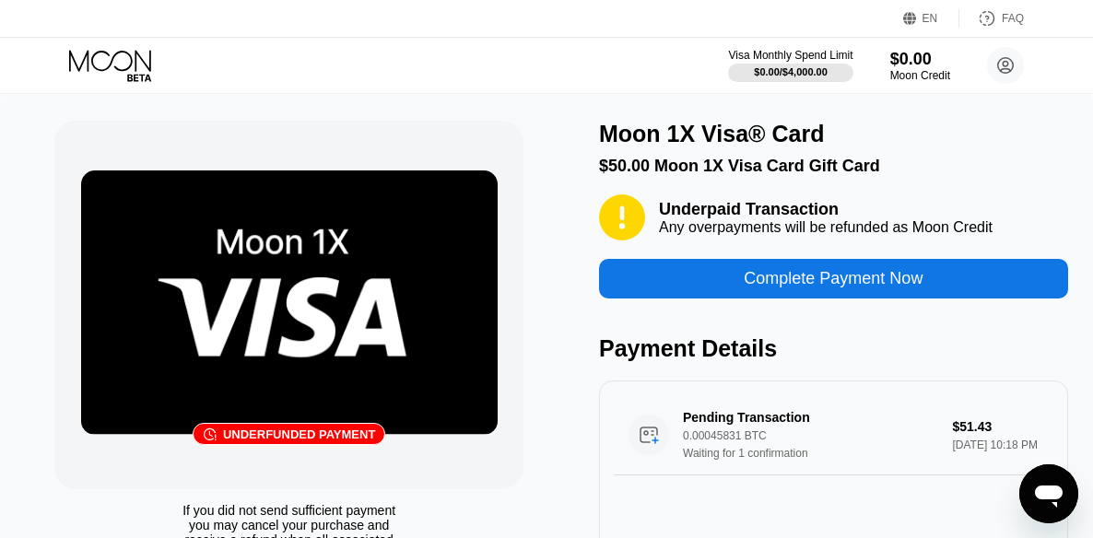
click at [1057, 170] on div "$50.00 Moon 1X Visa Card Gift Card" at bounding box center [833, 166] width 469 height 19
click at [970, 354] on div "Payment Details" at bounding box center [833, 348] width 469 height 27
click at [1014, 147] on div "Moon 1X Visa® Card" at bounding box center [833, 134] width 469 height 27
click at [965, 354] on div "Payment Details" at bounding box center [833, 348] width 469 height 27
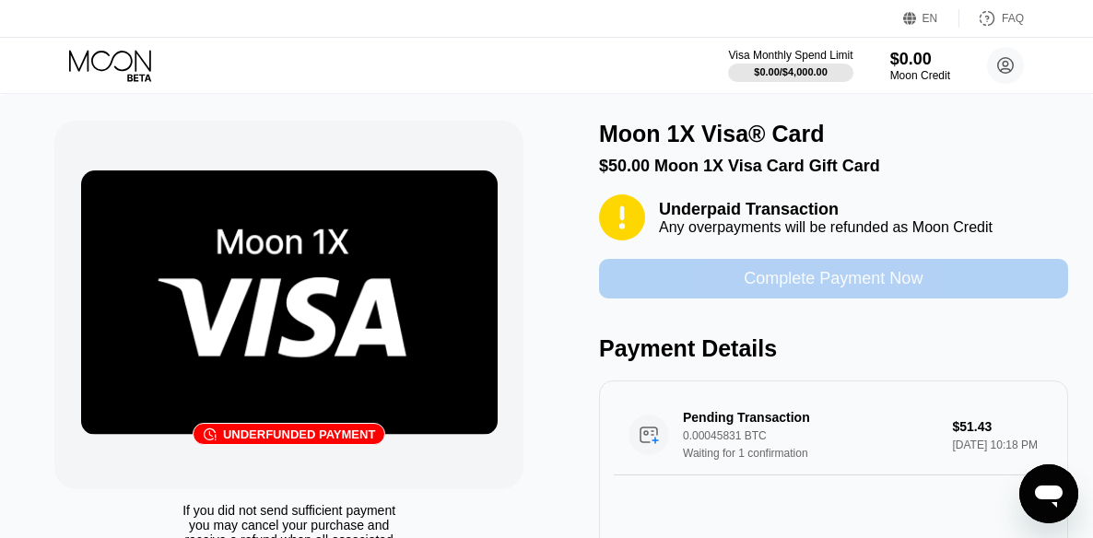
click at [813, 289] on div "Complete Payment Now" at bounding box center [832, 278] width 179 height 21
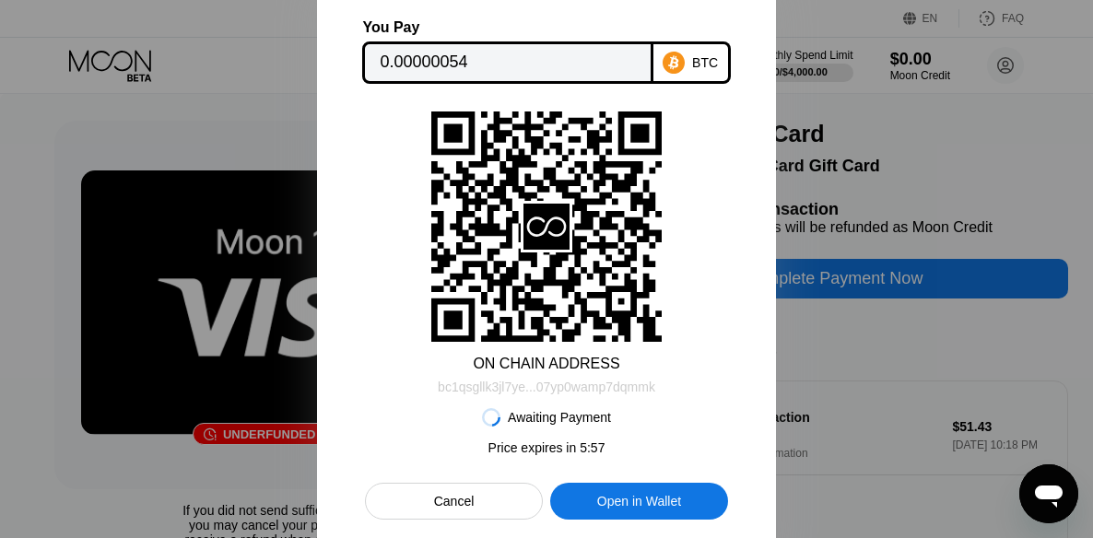
click at [509, 387] on div "bc1qsgllk3jl7ye...07yp0wamp7dqmmk" at bounding box center [546, 387] width 217 height 15
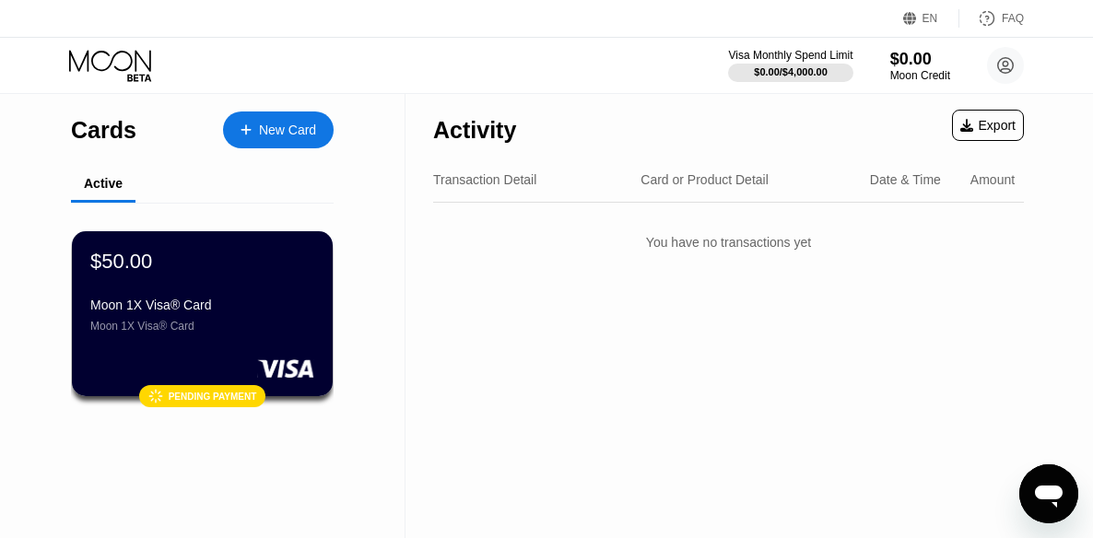
click at [1024, 303] on div "Activity Export Transaction Detail Card or Product Detail Date & Time Amount Yo…" at bounding box center [728, 315] width 646 height 445
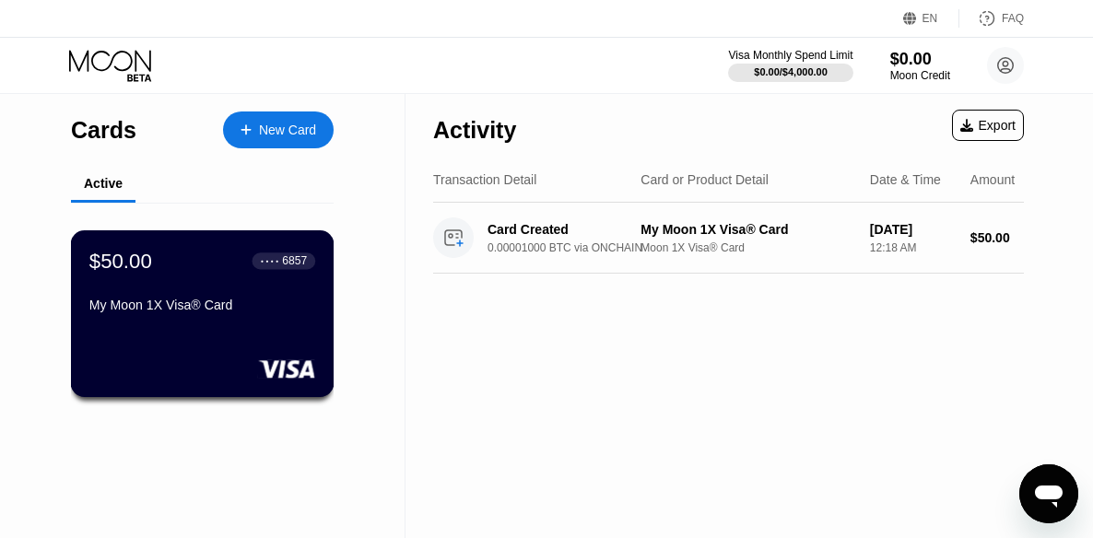
click at [164, 298] on div "$50.00 ● ● ● ● 6857 My Moon 1X Visa® Card" at bounding box center [202, 284] width 226 height 71
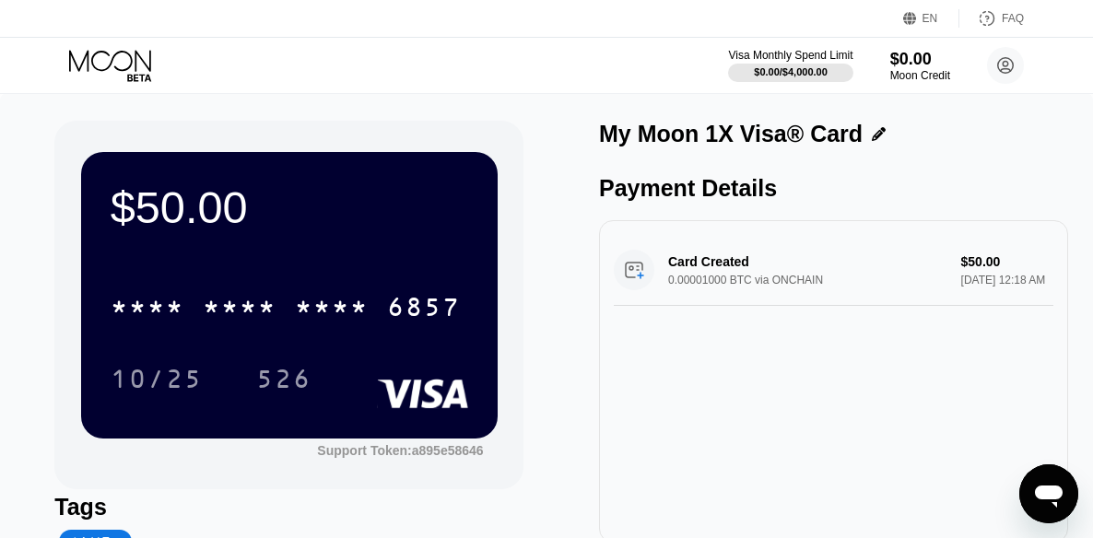
click at [327, 492] on div "$50.00 * * * * * * * * * * * * 6857 10/25 526 Support Token: a895e58646 Tags Ad…" at bounding box center [288, 371] width 469 height 500
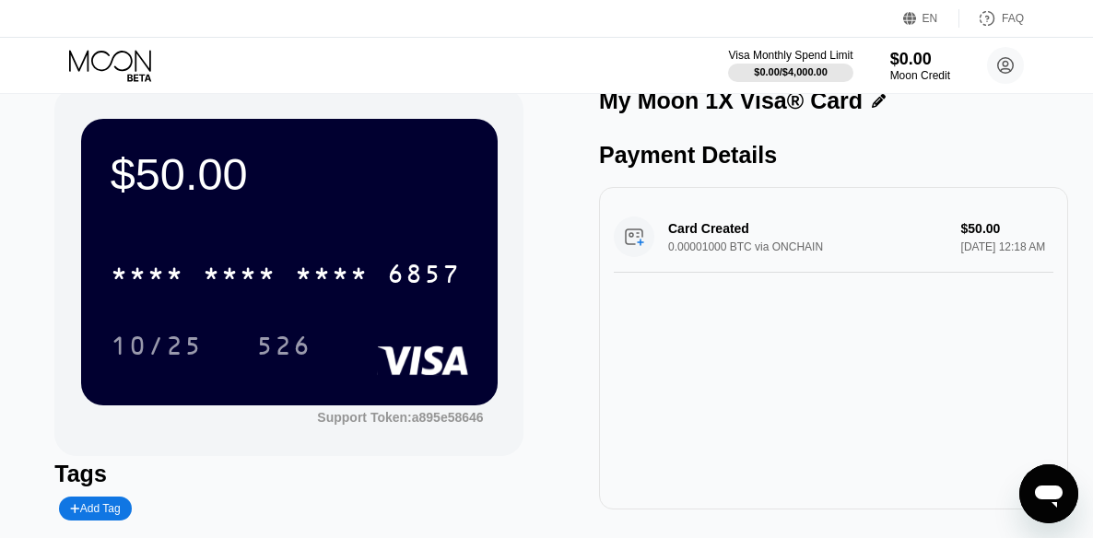
scroll to position [31, 0]
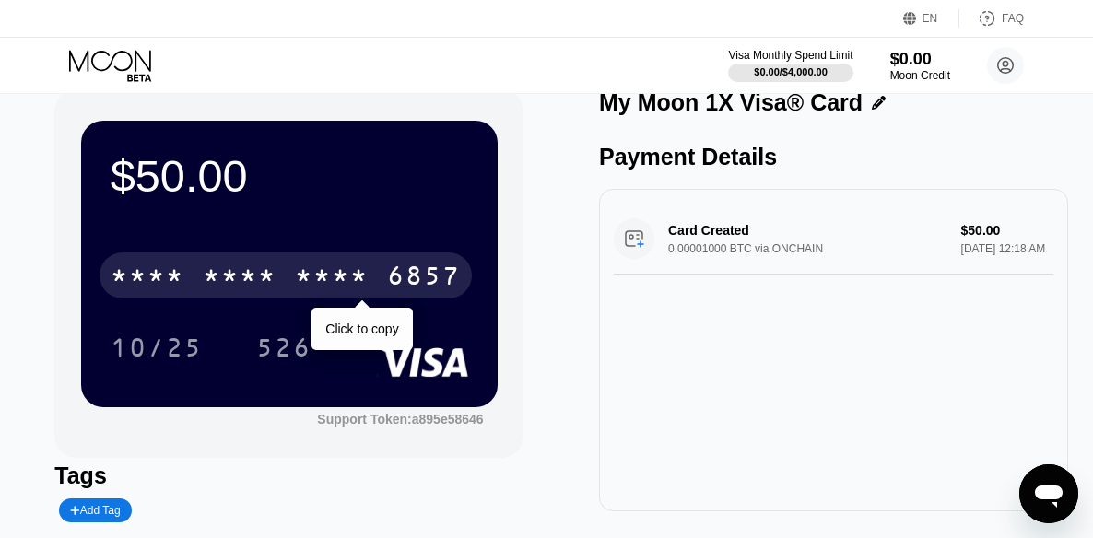
click at [357, 283] on div "* * * *" at bounding box center [332, 277] width 74 height 29
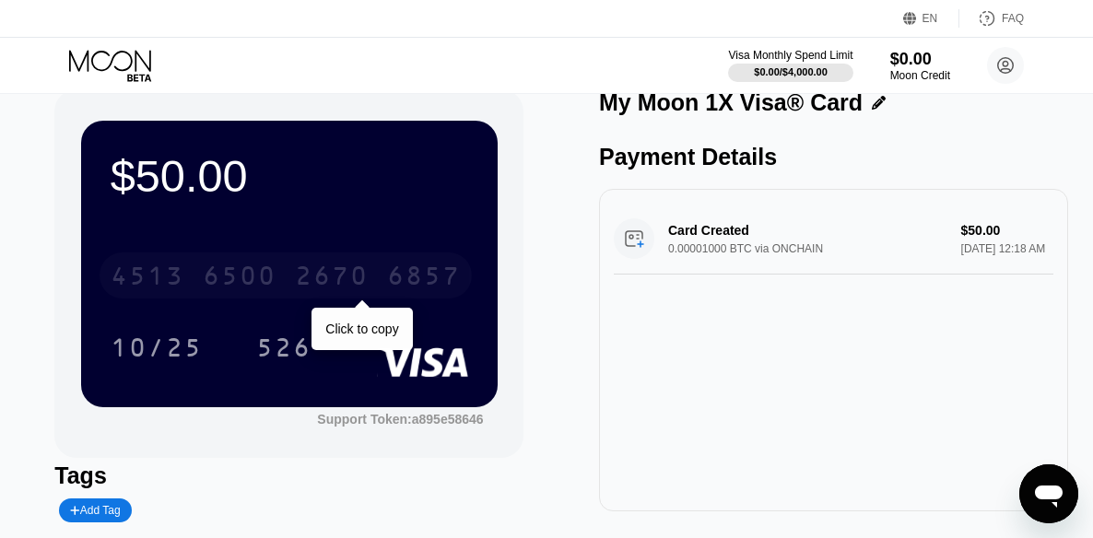
click at [345, 285] on div "2670" at bounding box center [332, 277] width 74 height 29
click at [345, 285] on div "* * * *" at bounding box center [332, 277] width 74 height 29
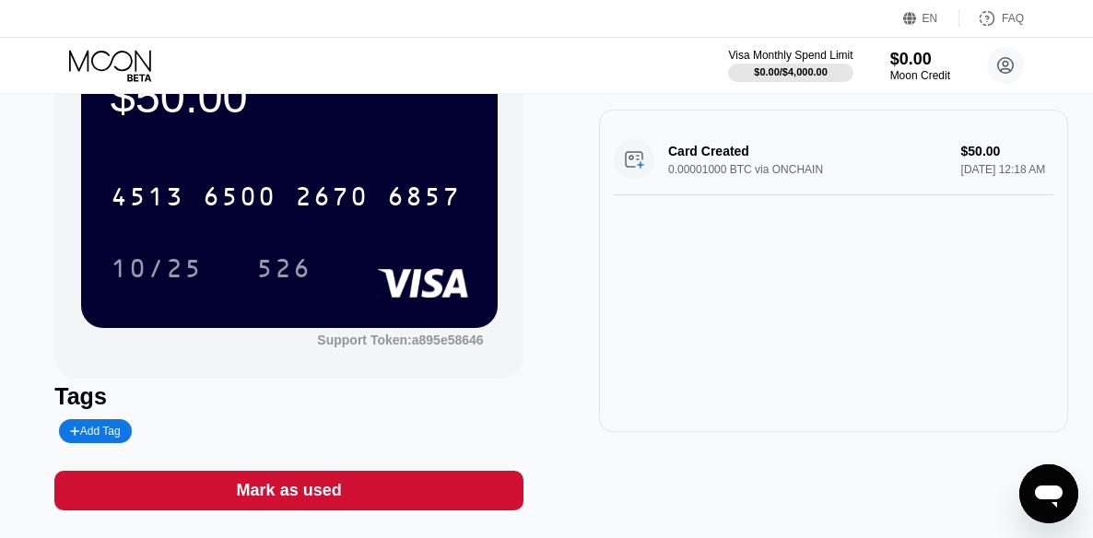
scroll to position [0, 0]
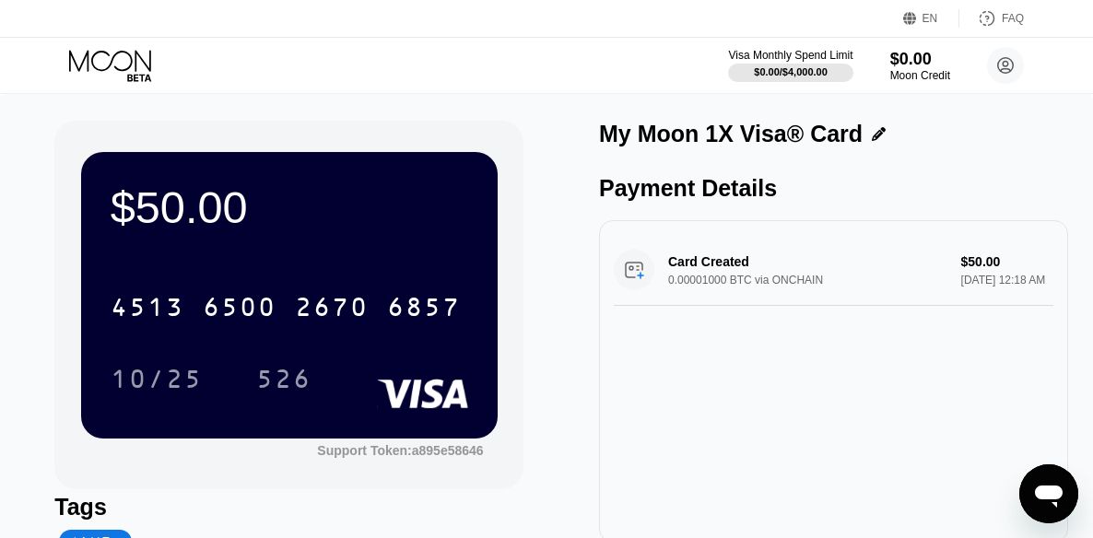
click at [107, 56] on icon at bounding box center [112, 66] width 86 height 32
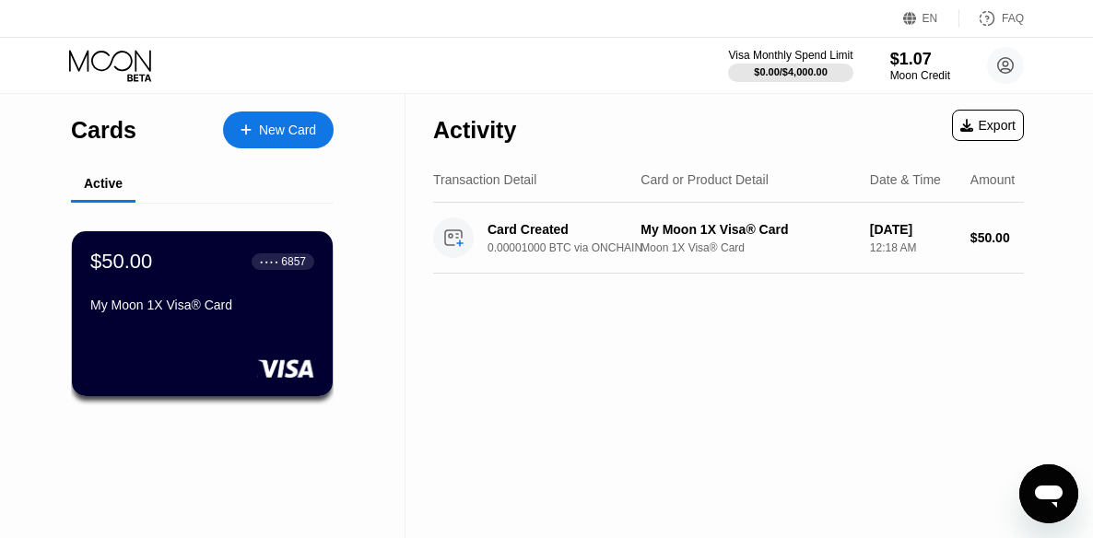
click at [107, 56] on icon at bounding box center [112, 66] width 86 height 32
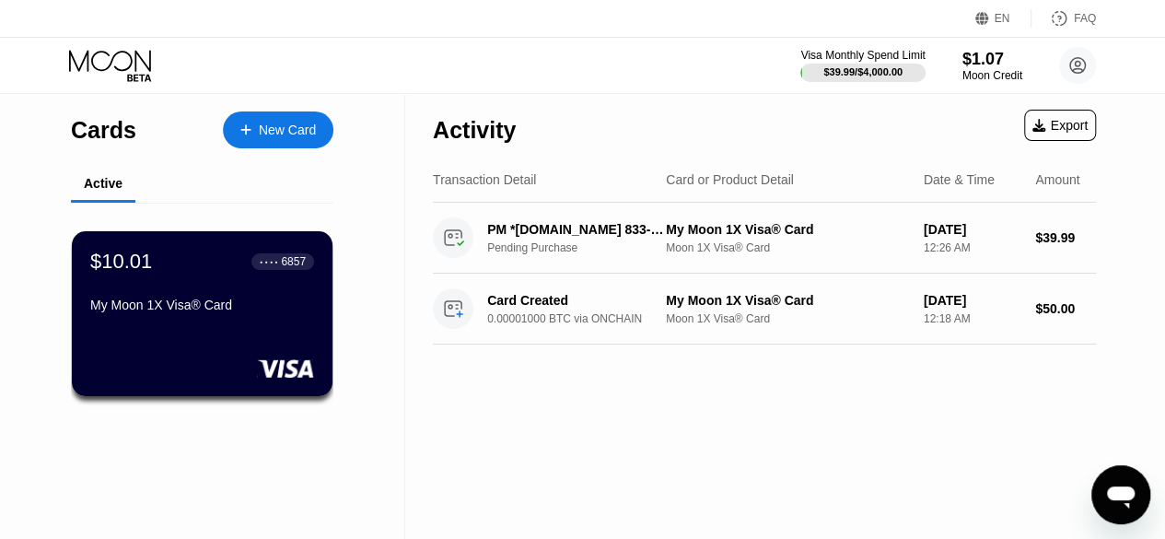
click at [614, 464] on div "Activity Export Transaction Detail Card or Product Detail Date & Time Amount PM…" at bounding box center [764, 316] width 719 height 446
